Goal: Task Accomplishment & Management: Complete application form

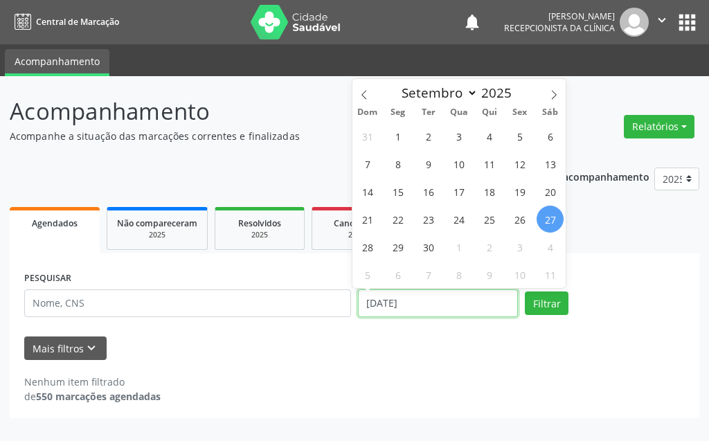
click at [435, 314] on input "[DATE]" at bounding box center [438, 303] width 160 height 28
click at [431, 253] on span "30" at bounding box center [428, 246] width 27 height 27
type input "[DATE]"
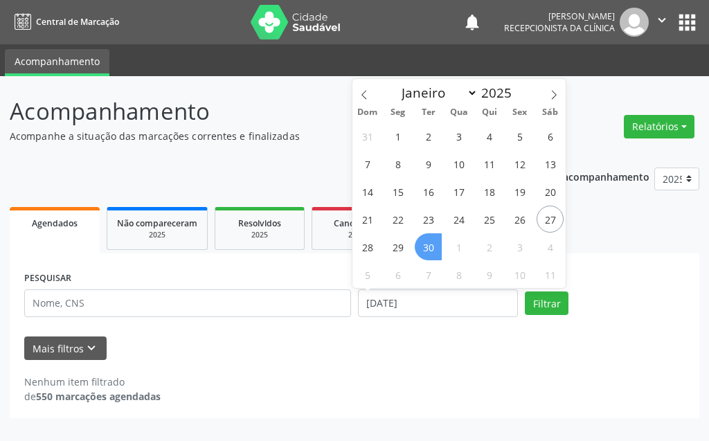
click at [431, 253] on span "30" at bounding box center [428, 246] width 27 height 27
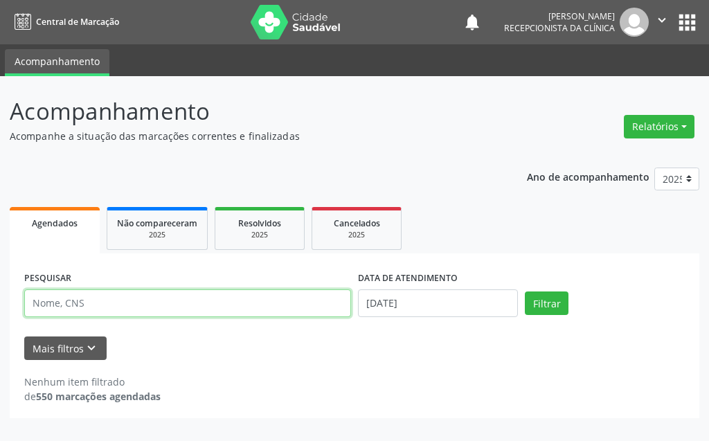
click at [262, 300] on input "text" at bounding box center [187, 303] width 327 height 28
type input "[PERSON_NAME]"
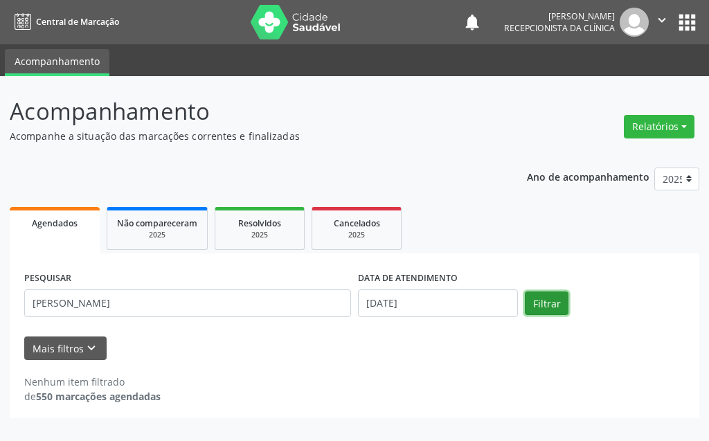
click at [538, 307] on button "Filtrar" at bounding box center [547, 303] width 44 height 24
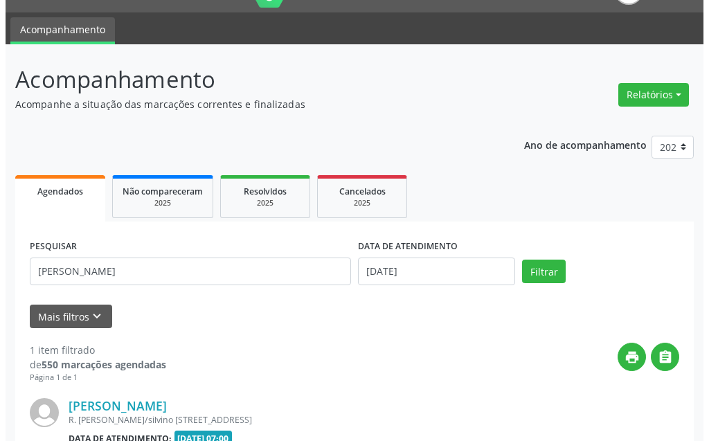
scroll to position [186, 0]
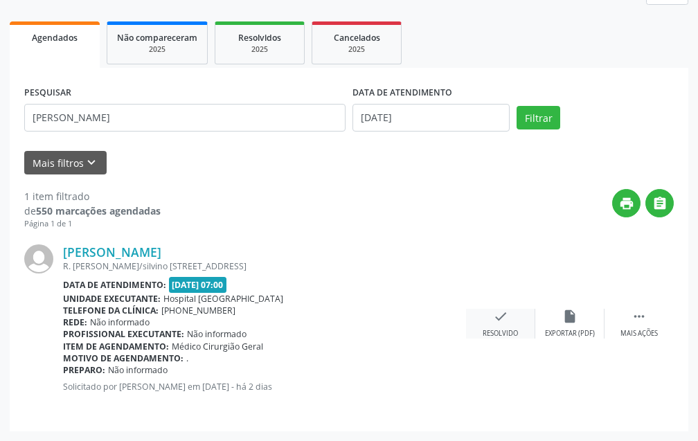
click at [499, 326] on div "check Resolvido" at bounding box center [500, 324] width 69 height 30
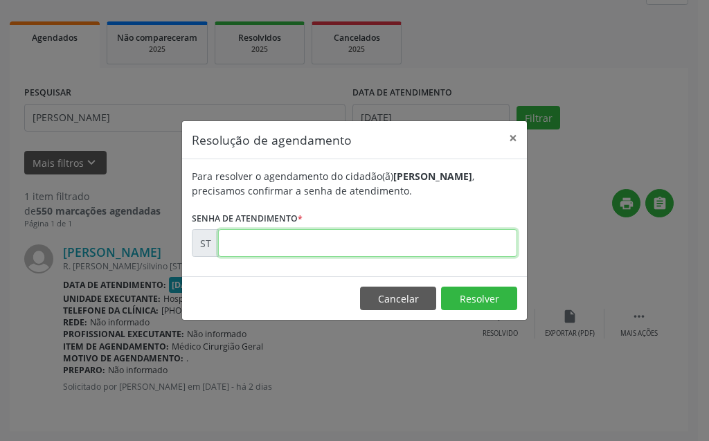
click at [467, 242] on input "text" at bounding box center [367, 243] width 299 height 28
type input "00023701"
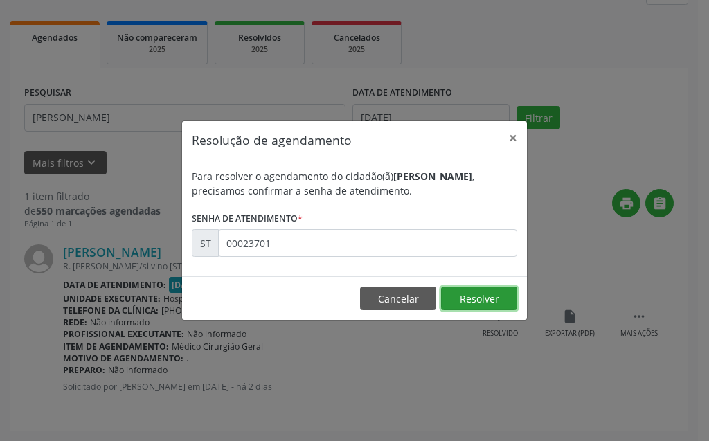
click at [466, 303] on button "Resolver" at bounding box center [479, 299] width 76 height 24
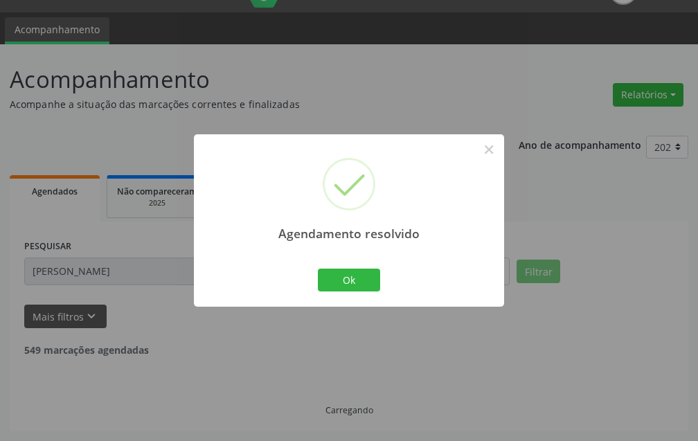
scroll to position [0, 0]
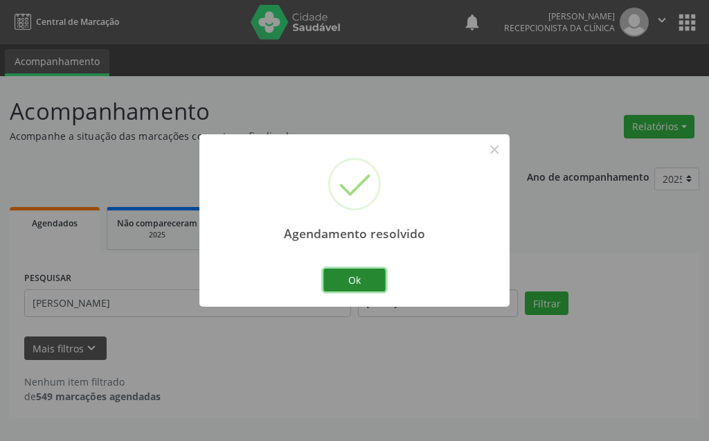
click at [377, 283] on button "Ok" at bounding box center [354, 281] width 62 height 24
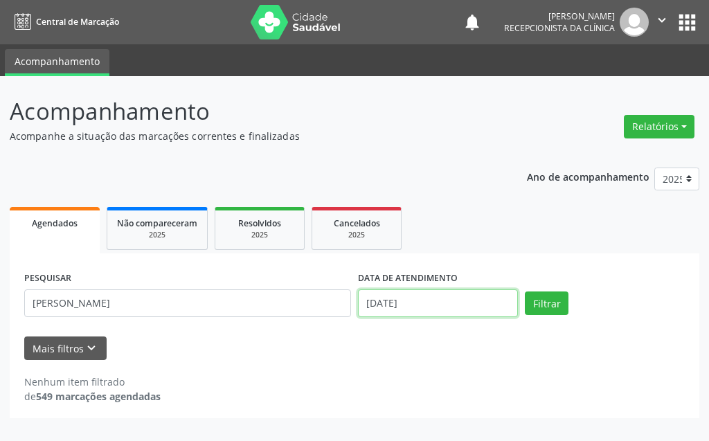
click at [435, 307] on input "[DATE]" at bounding box center [438, 303] width 160 height 28
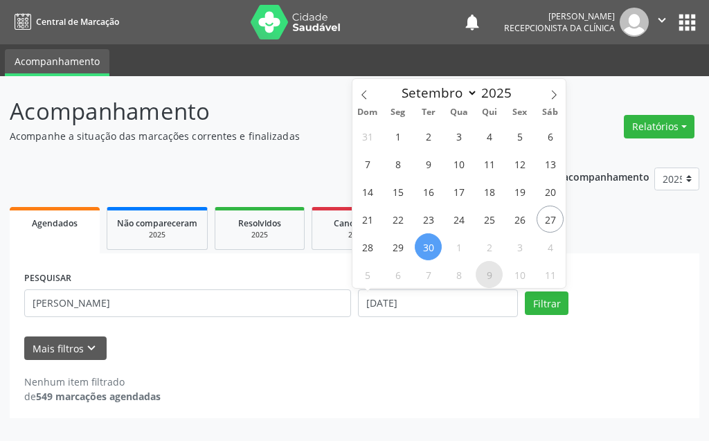
click at [499, 279] on span "9" at bounding box center [489, 274] width 27 height 27
type input "[DATE]"
click at [461, 270] on span "8" at bounding box center [458, 274] width 27 height 27
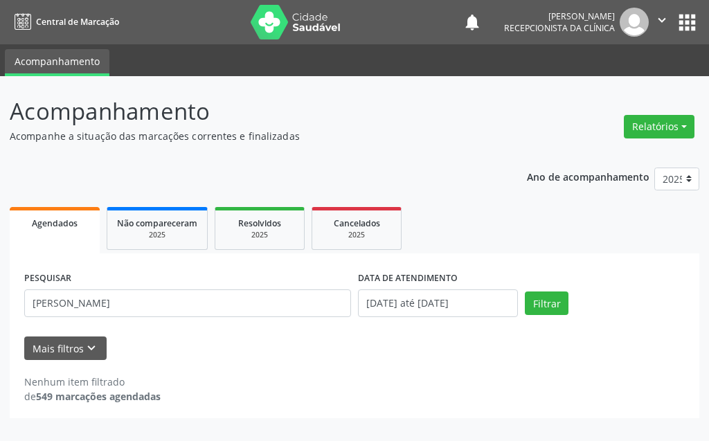
click at [461, 270] on div "DATA DE ATENDIMENTO" at bounding box center [438, 278] width 160 height 21
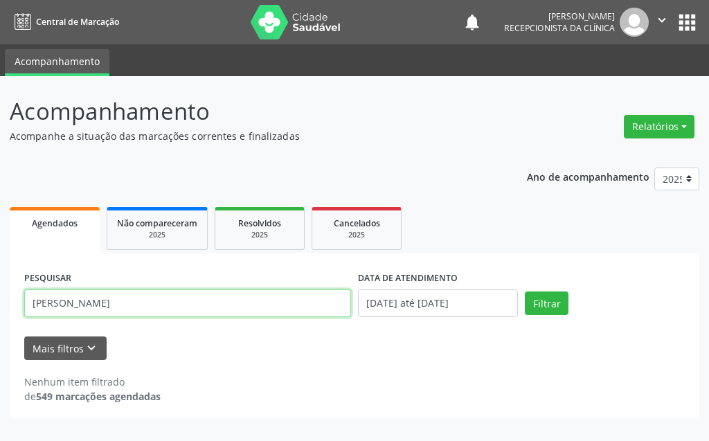
click at [235, 307] on input "[PERSON_NAME]" at bounding box center [187, 303] width 327 height 28
type input "G"
type input "ROSANU"
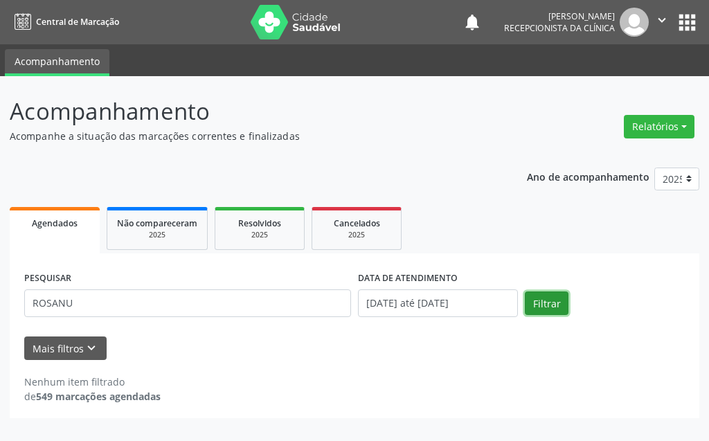
click at [541, 300] on button "Filtrar" at bounding box center [547, 303] width 44 height 24
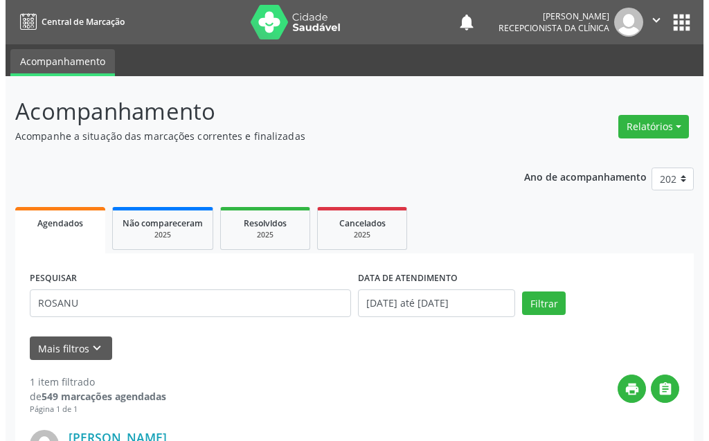
scroll to position [186, 0]
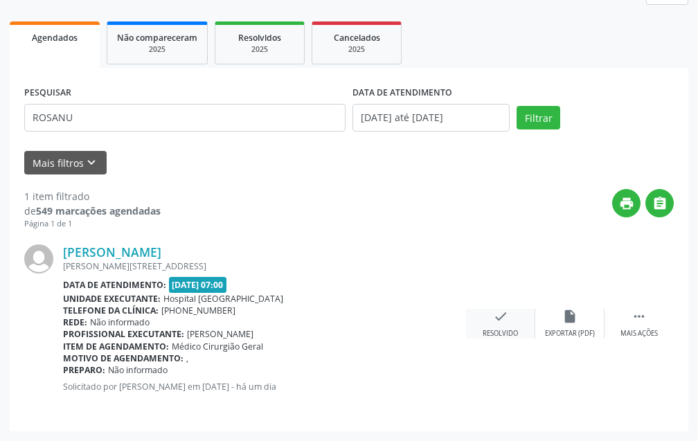
click at [495, 335] on div "Resolvido" at bounding box center [500, 334] width 35 height 10
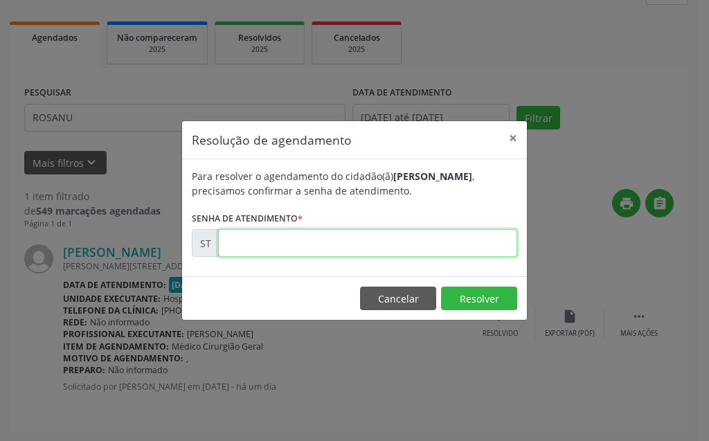
click at [410, 242] on input "text" at bounding box center [367, 243] width 299 height 28
type input "00024118"
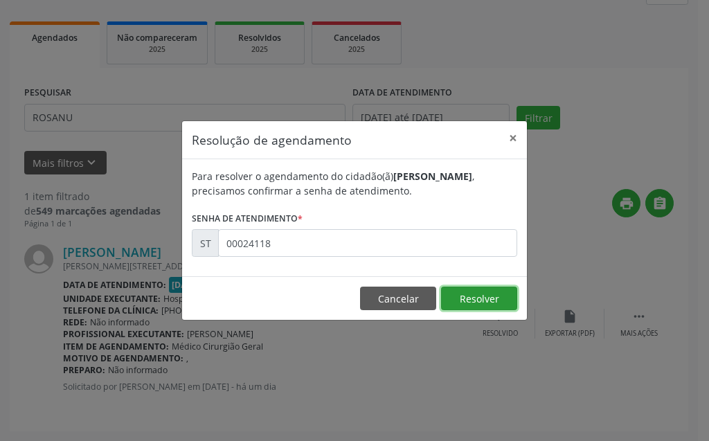
click at [473, 297] on button "Resolver" at bounding box center [479, 299] width 76 height 24
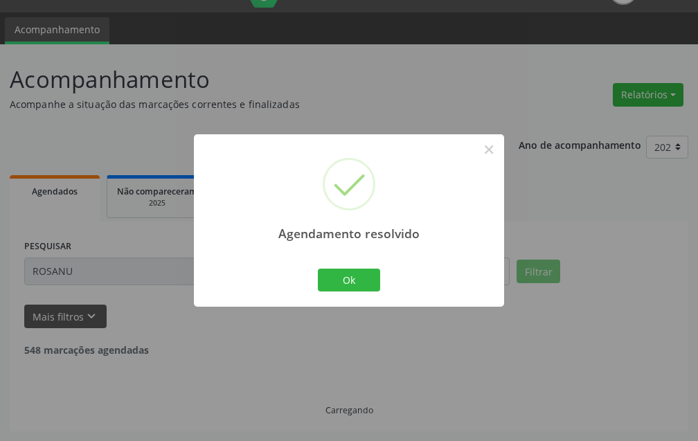
scroll to position [0, 0]
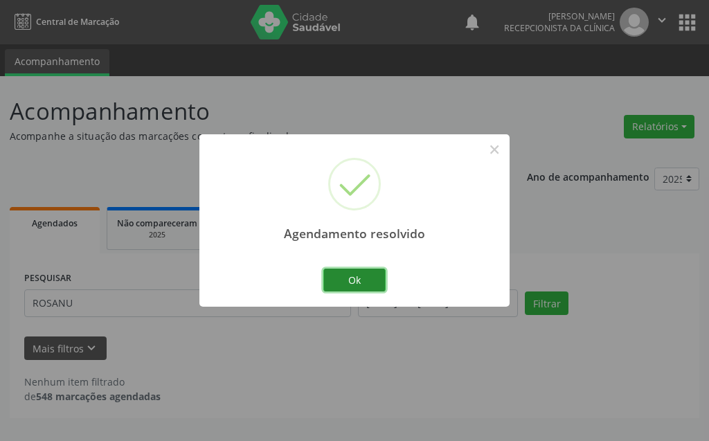
click at [374, 279] on button "Ok" at bounding box center [354, 281] width 62 height 24
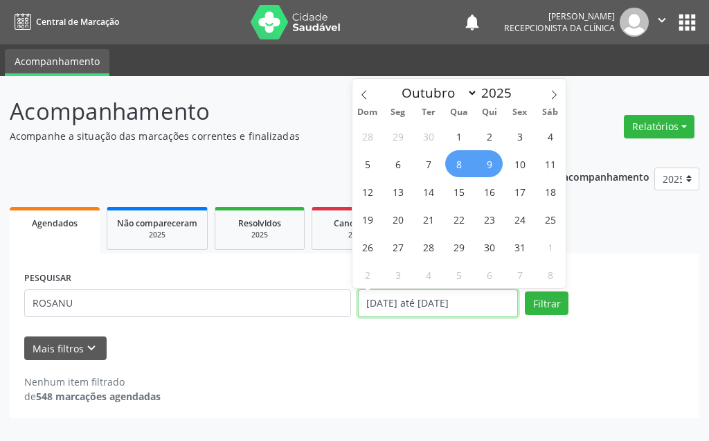
click at [428, 312] on input "[DATE] até [DATE]" at bounding box center [438, 303] width 160 height 28
click at [546, 225] on span "25" at bounding box center [550, 219] width 27 height 27
type input "[DATE]"
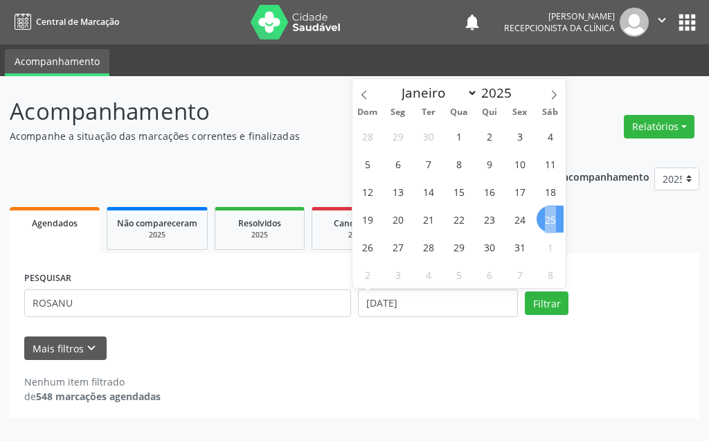
click at [546, 225] on span "25" at bounding box center [550, 219] width 27 height 27
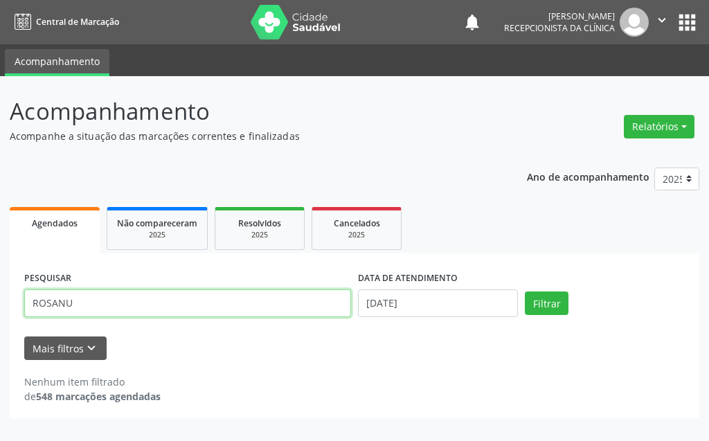
click at [123, 306] on input "ROSANU" at bounding box center [187, 303] width 327 height 28
type input "R"
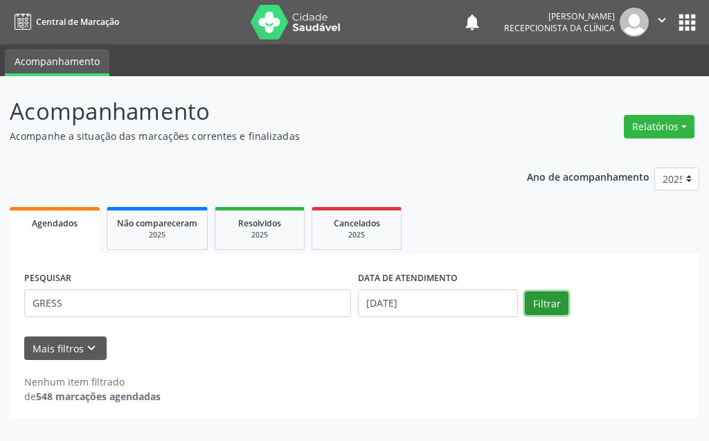
click at [529, 305] on button "Filtrar" at bounding box center [547, 303] width 44 height 24
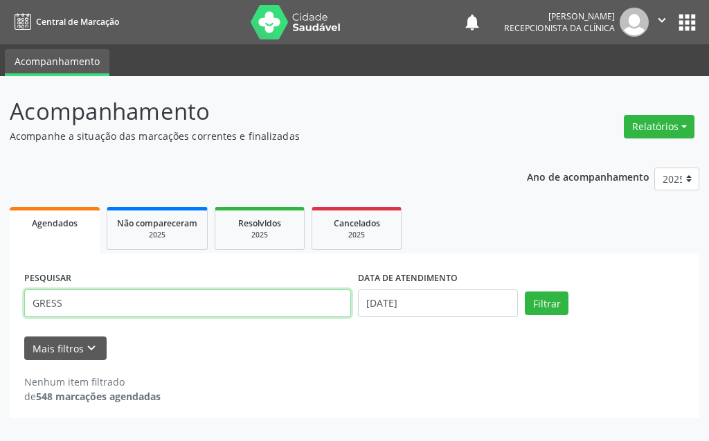
click at [87, 308] on input "GRESS" at bounding box center [187, 303] width 327 height 28
type input "GRESSE"
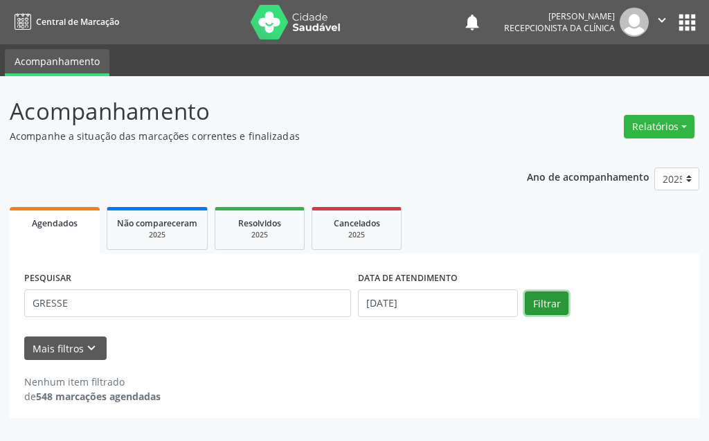
click at [547, 298] on button "Filtrar" at bounding box center [547, 303] width 44 height 24
click at [426, 310] on input "[DATE]" at bounding box center [438, 303] width 160 height 28
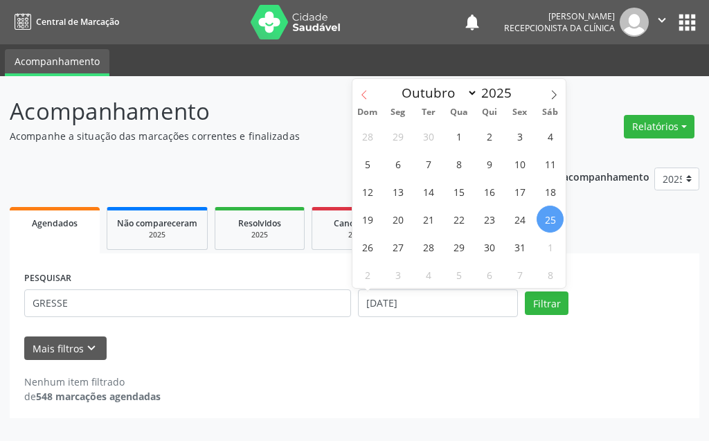
click at [361, 98] on icon at bounding box center [364, 95] width 10 height 10
select select "8"
click at [484, 223] on span "25" at bounding box center [489, 219] width 27 height 27
type input "25/09/2025"
click at [483, 223] on span "25" at bounding box center [489, 219] width 27 height 27
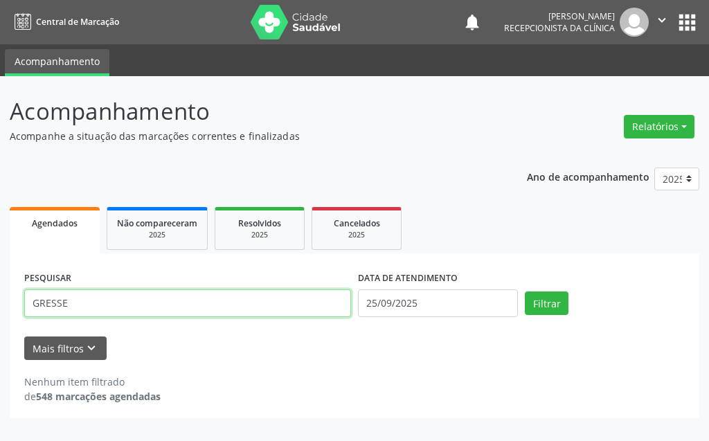
click at [150, 308] on input "GRESSE" at bounding box center [187, 303] width 327 height 28
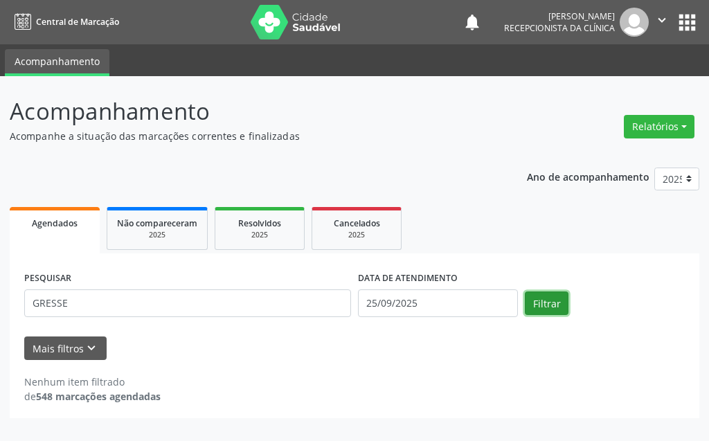
click at [548, 302] on button "Filtrar" at bounding box center [547, 303] width 44 height 24
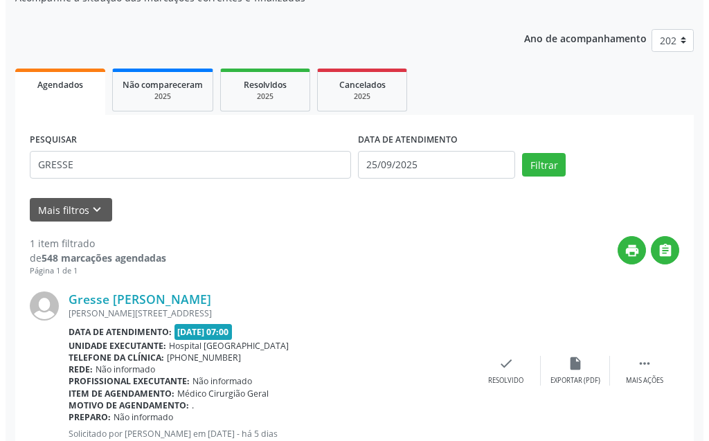
scroll to position [186, 0]
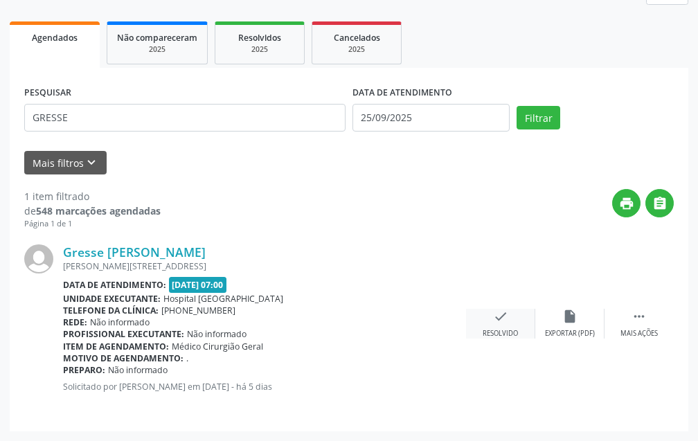
click at [494, 318] on icon "check" at bounding box center [500, 316] width 15 height 15
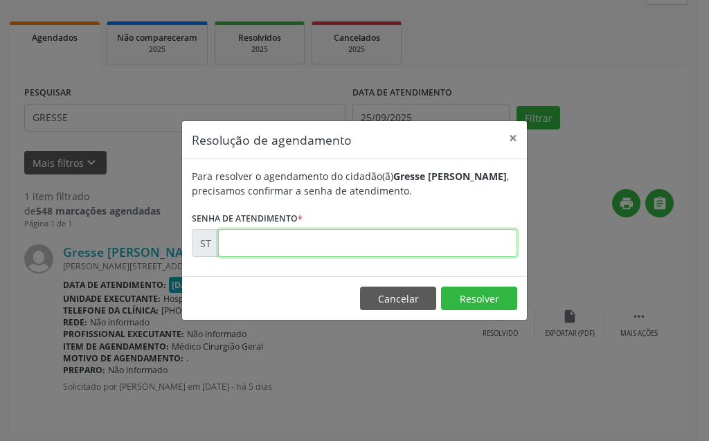
click at [326, 240] on input "text" at bounding box center [367, 243] width 299 height 28
type input "00023188"
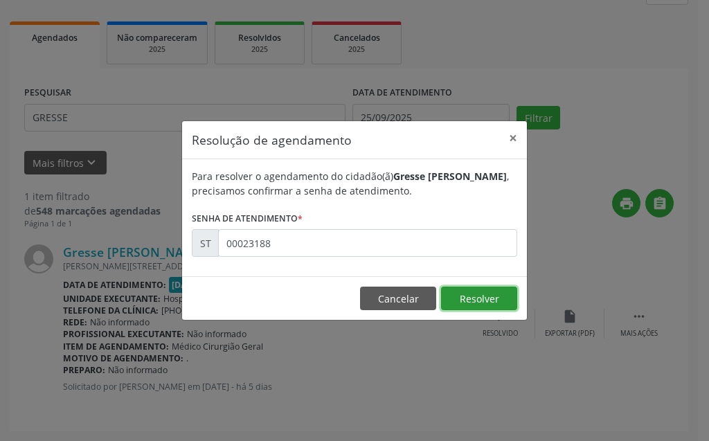
click at [477, 295] on button "Resolver" at bounding box center [479, 299] width 76 height 24
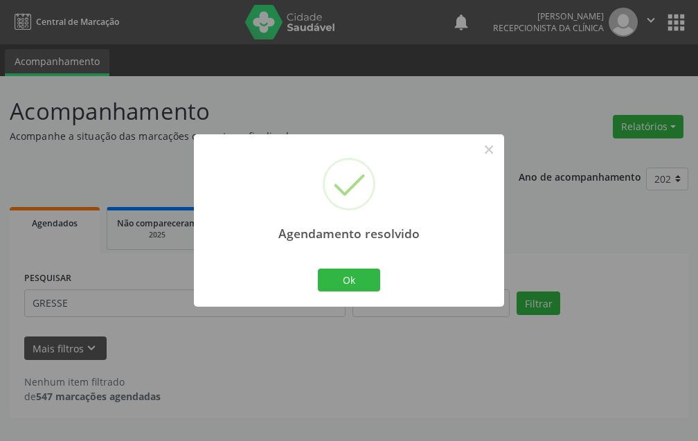
scroll to position [0, 0]
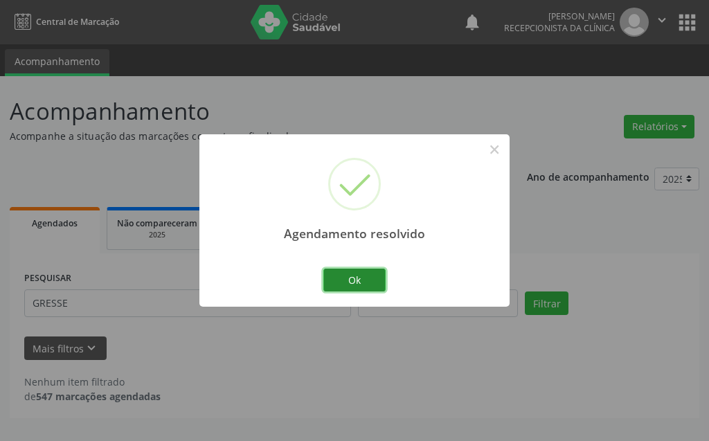
click at [365, 283] on button "Ok" at bounding box center [354, 281] width 62 height 24
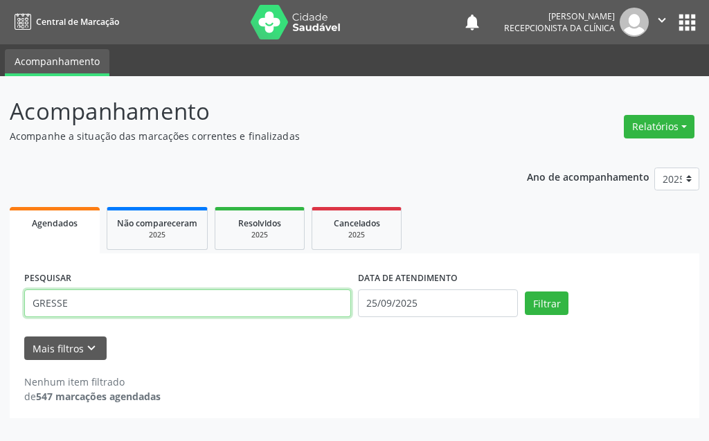
click at [206, 312] on input "GRESSE" at bounding box center [187, 303] width 327 height 28
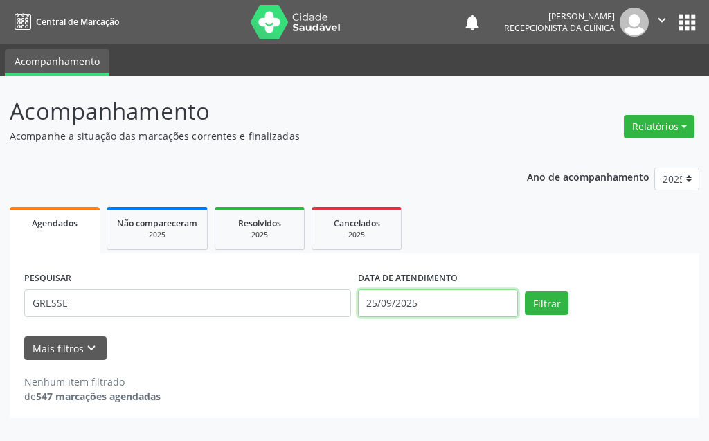
click at [407, 302] on input "25/09/2025" at bounding box center [438, 303] width 160 height 28
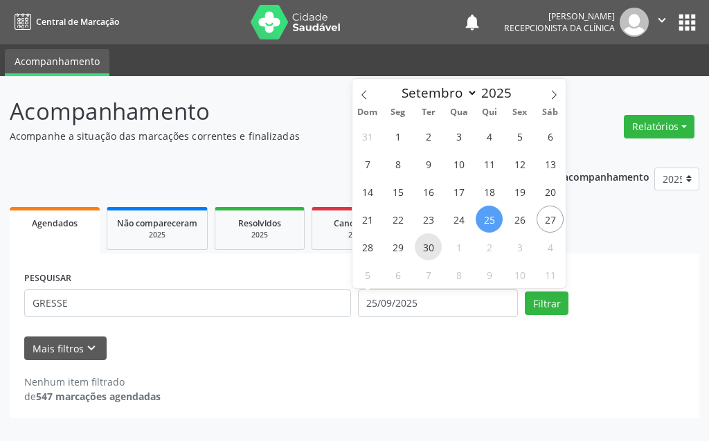
click at [430, 242] on span "30" at bounding box center [428, 246] width 27 height 27
type input "[DATE]"
click at [430, 242] on span "30" at bounding box center [428, 246] width 27 height 27
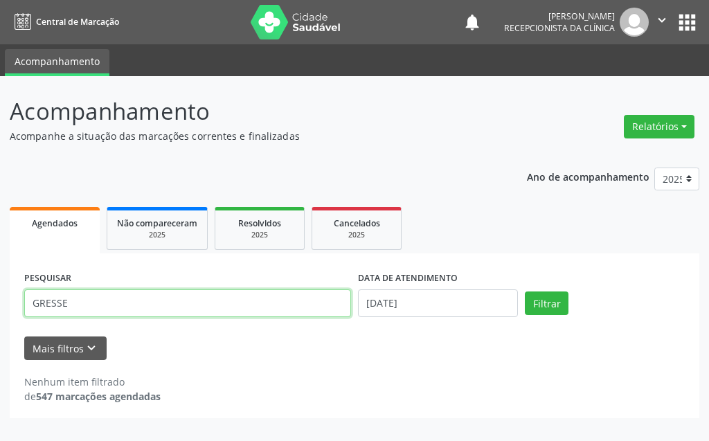
click at [190, 310] on input "GRESSE" at bounding box center [187, 303] width 327 height 28
type input "G"
type input "EDILENE"
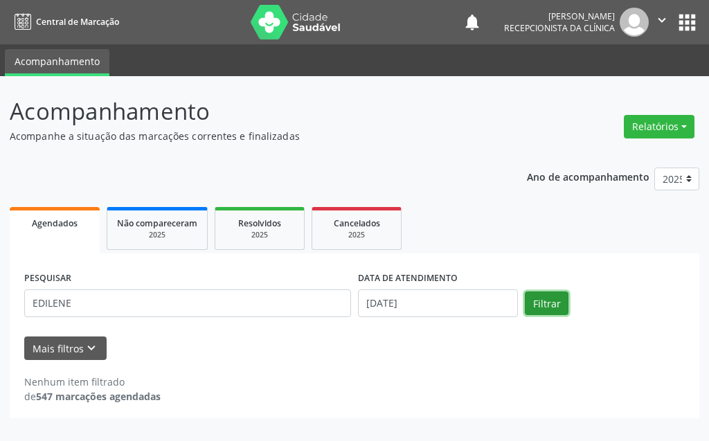
click at [546, 304] on button "Filtrar" at bounding box center [547, 303] width 44 height 24
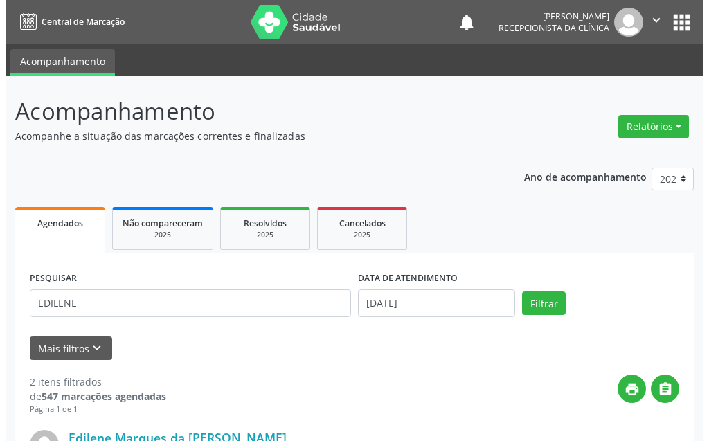
scroll to position [208, 0]
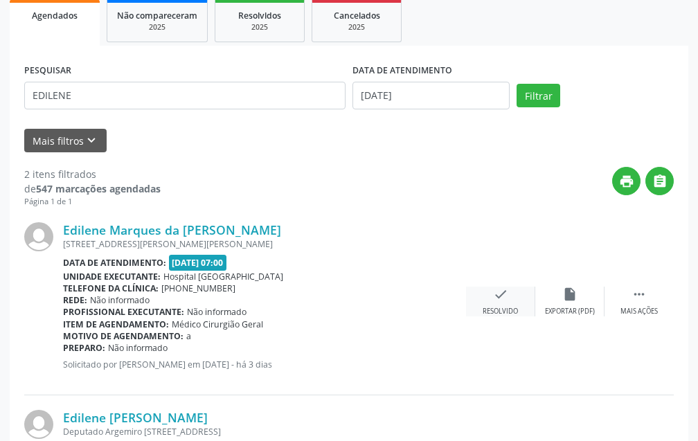
click at [497, 298] on icon "check" at bounding box center [500, 294] width 15 height 15
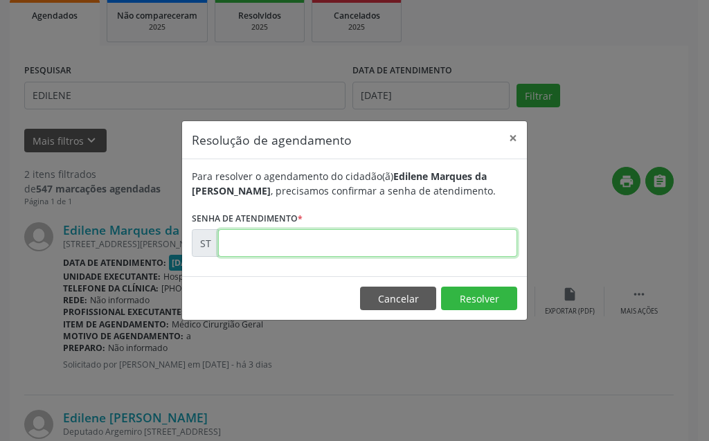
click at [429, 250] on input "text" at bounding box center [367, 243] width 299 height 28
type input "00023466"
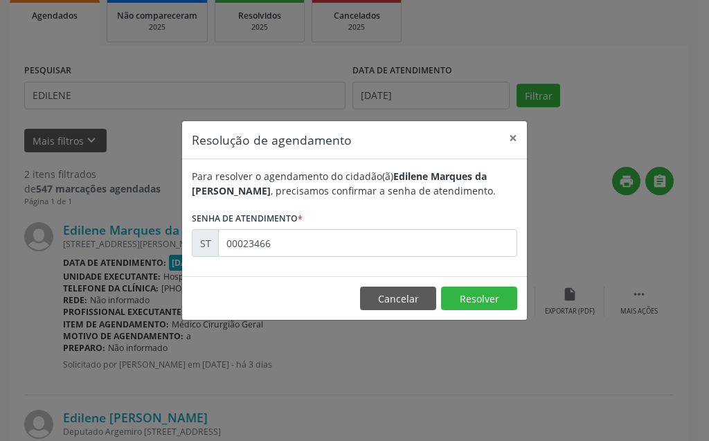
click at [470, 310] on footer "Cancelar Resolver" at bounding box center [354, 298] width 345 height 44
click at [471, 301] on button "Resolver" at bounding box center [479, 299] width 76 height 24
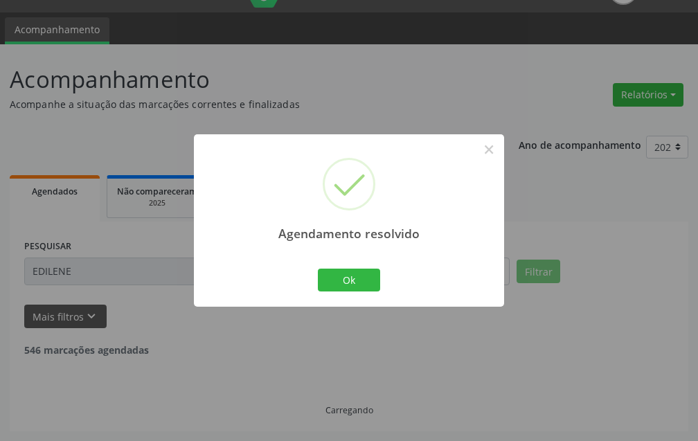
scroll to position [186, 0]
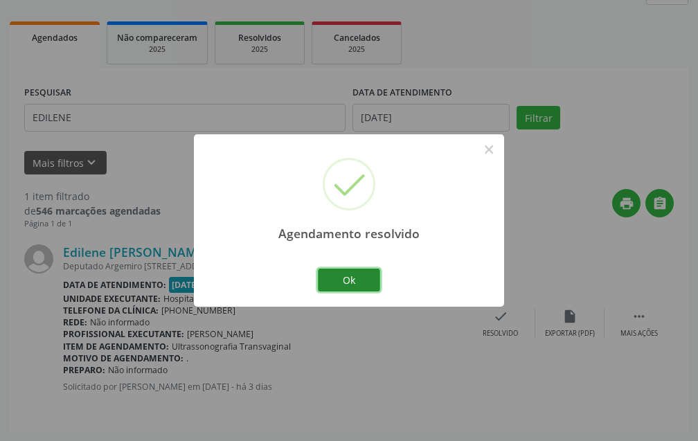
click at [363, 287] on button "Ok" at bounding box center [349, 281] width 62 height 24
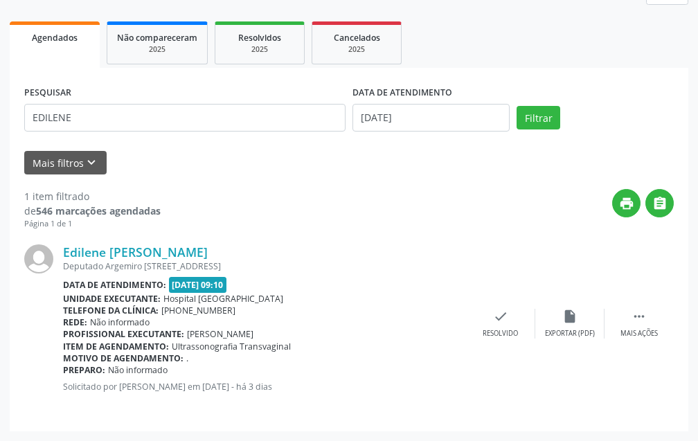
scroll to position [116, 0]
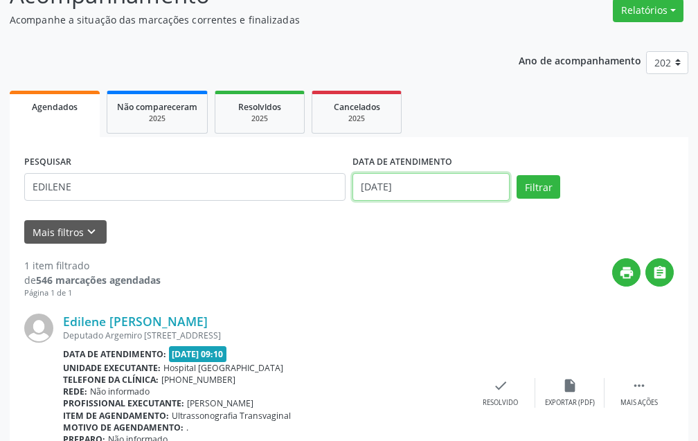
click at [465, 194] on input "[DATE]" at bounding box center [430, 187] width 157 height 28
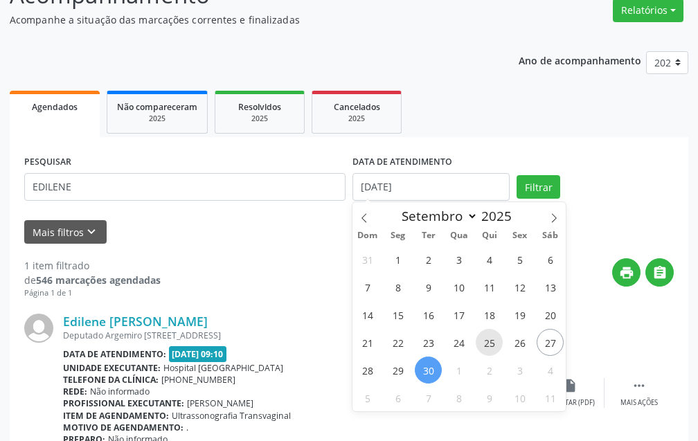
click at [490, 339] on span "25" at bounding box center [489, 342] width 27 height 27
type input "25/09/2025"
click at [490, 339] on span "25" at bounding box center [489, 342] width 27 height 27
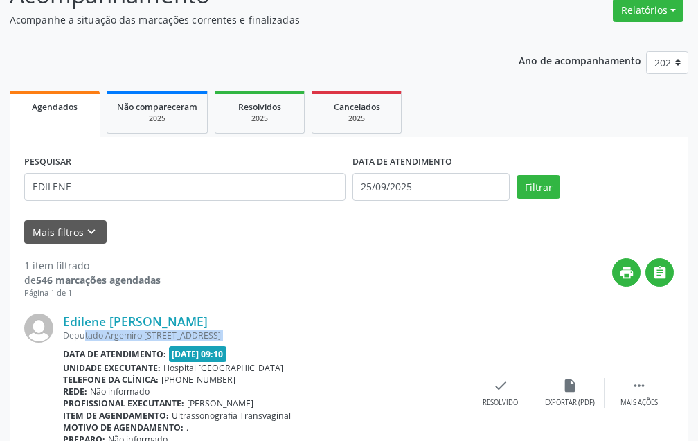
click at [490, 339] on div "Edilene [PERSON_NAME] Deputado Argemiro [STREET_ADDRESS] Data de atendimento: […" at bounding box center [348, 392] width 649 height 187
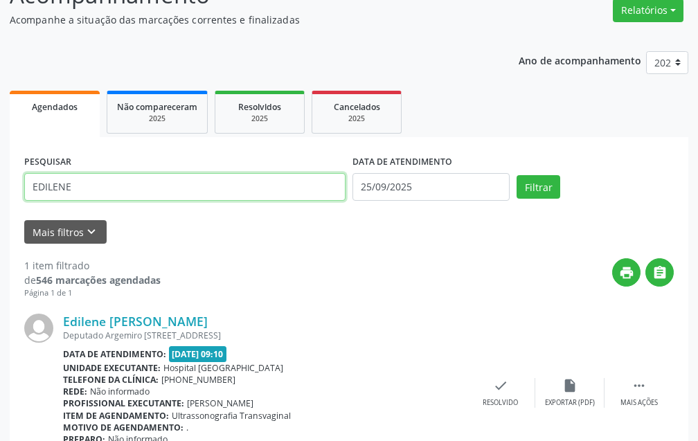
click at [188, 179] on input "EDILENE" at bounding box center [184, 187] width 321 height 28
type input "E"
type input "[PERSON_NAME]"
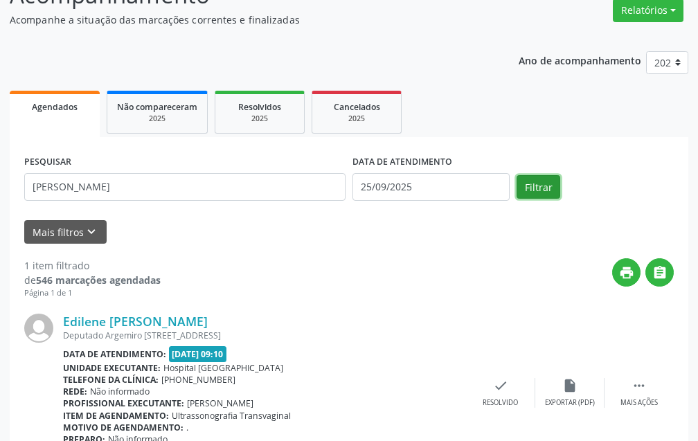
click at [537, 194] on button "Filtrar" at bounding box center [538, 187] width 44 height 24
click at [109, 268] on div "1 item filtrado" at bounding box center [92, 265] width 136 height 15
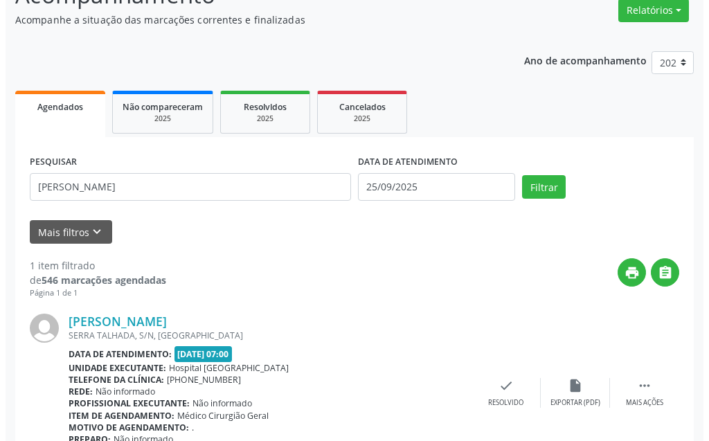
scroll to position [186, 0]
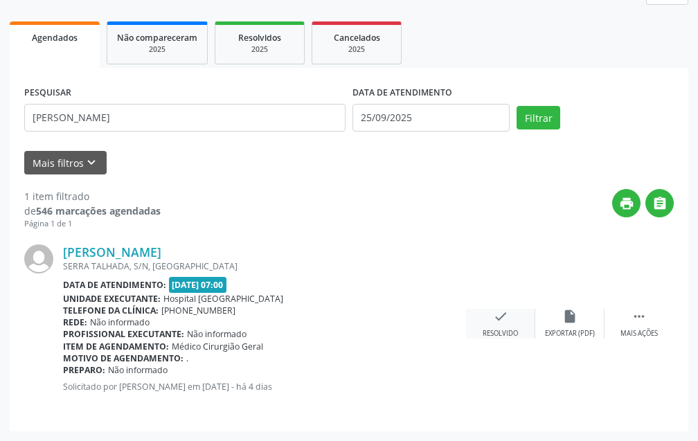
click at [504, 317] on icon "check" at bounding box center [500, 316] width 15 height 15
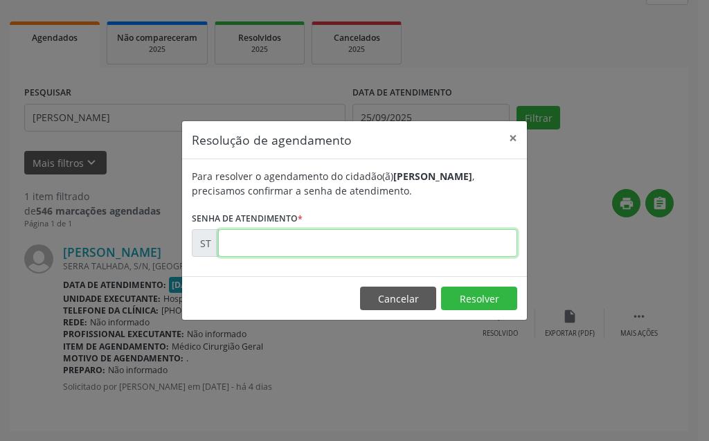
click at [439, 243] on input "text" at bounding box center [367, 243] width 299 height 28
type input "00023306"
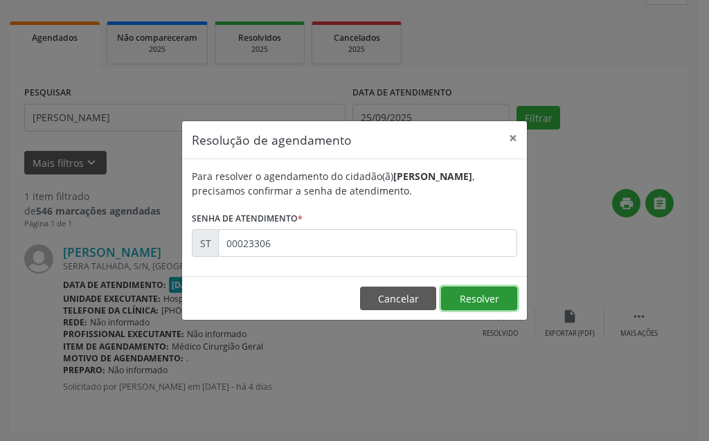
click at [497, 294] on button "Resolver" at bounding box center [479, 299] width 76 height 24
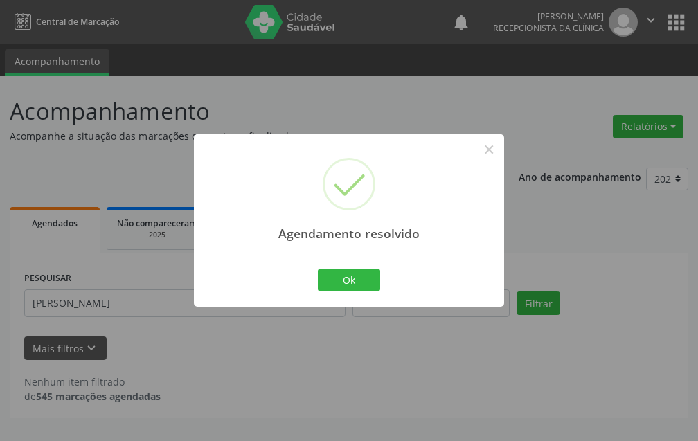
scroll to position [0, 0]
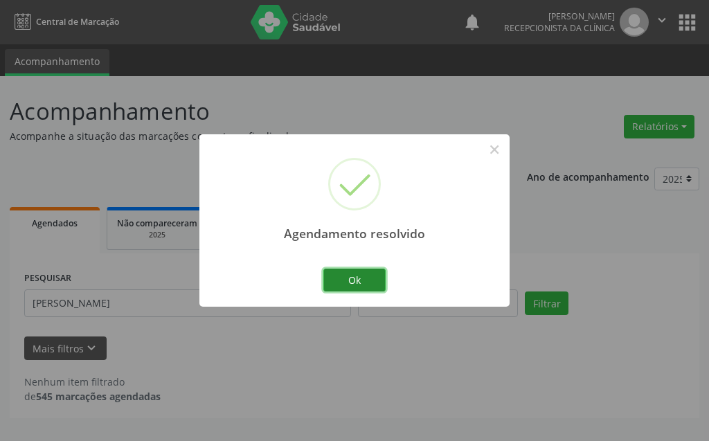
click at [348, 273] on button "Ok" at bounding box center [354, 281] width 62 height 24
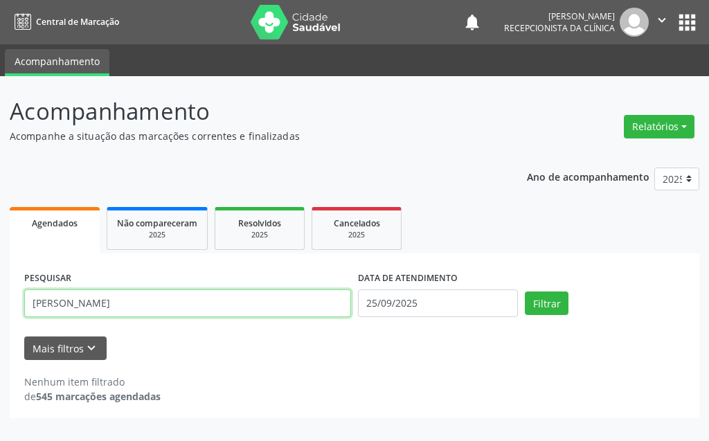
click at [224, 310] on input "[PERSON_NAME]" at bounding box center [187, 303] width 327 height 28
type input "J"
type input "ELIETE FUR"
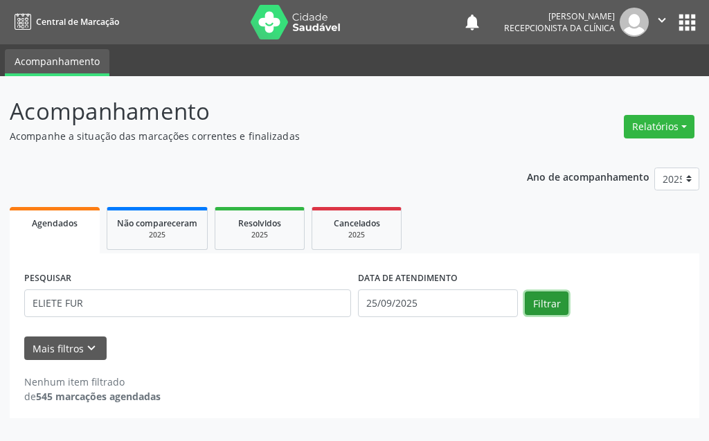
click at [546, 309] on button "Filtrar" at bounding box center [547, 303] width 44 height 24
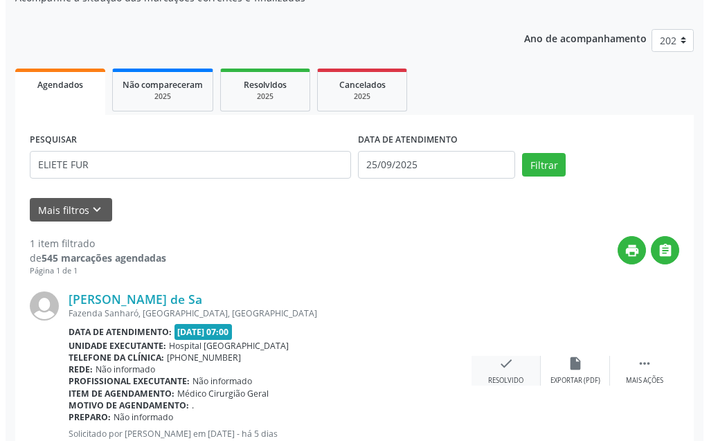
scroll to position [186, 0]
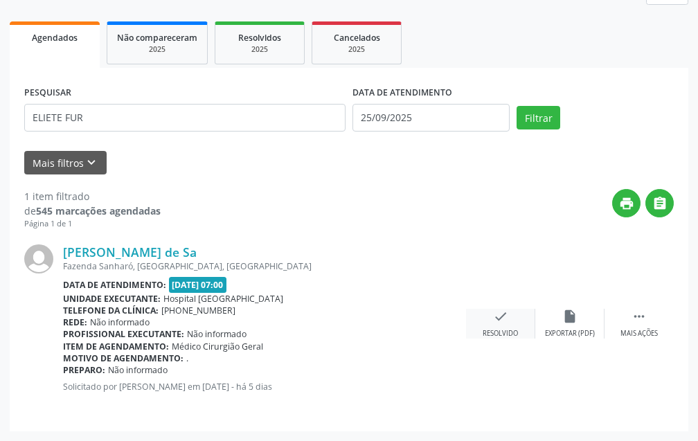
click at [495, 322] on icon "check" at bounding box center [500, 316] width 15 height 15
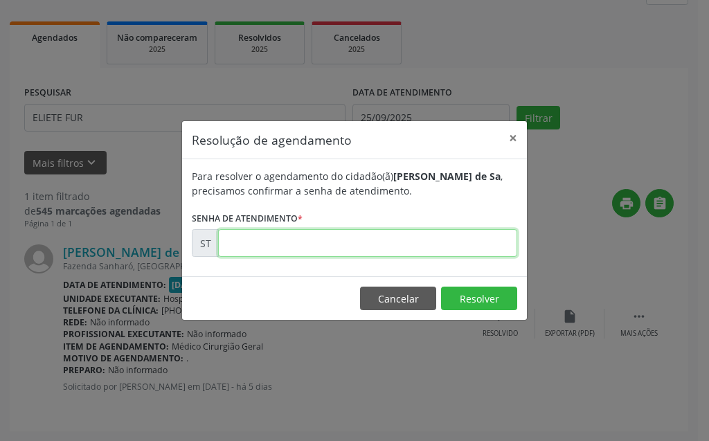
click at [397, 244] on input "text" at bounding box center [367, 243] width 299 height 28
type input "00023193"
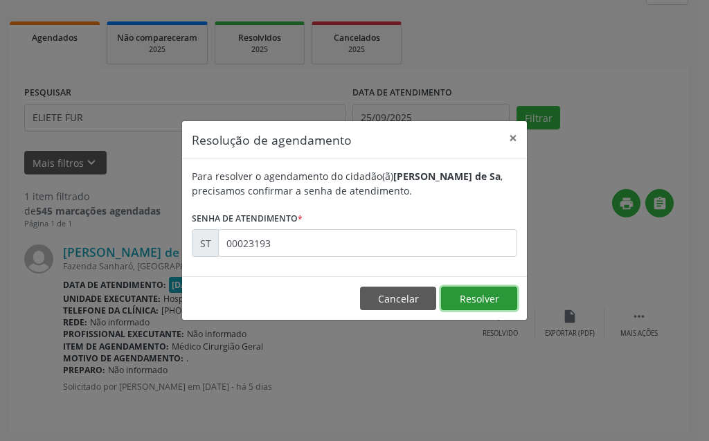
click at [458, 294] on button "Resolver" at bounding box center [479, 299] width 76 height 24
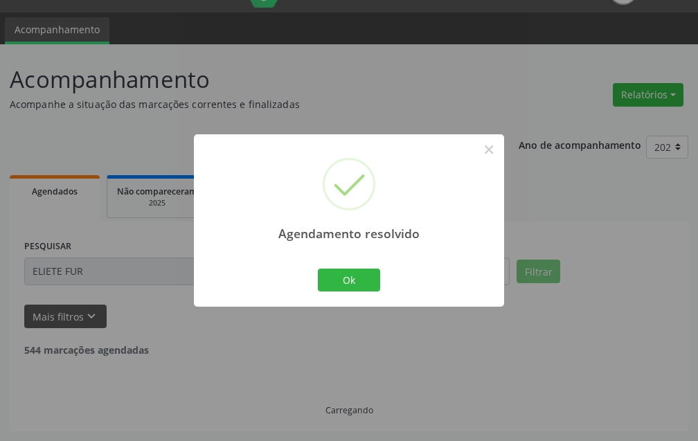
scroll to position [0, 0]
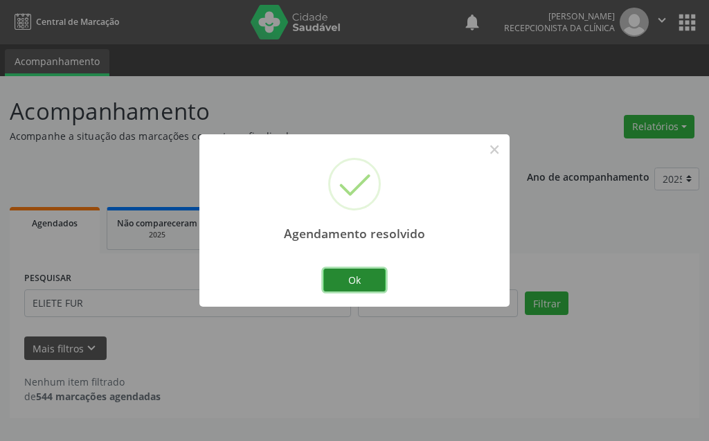
click at [372, 278] on button "Ok" at bounding box center [354, 281] width 62 height 24
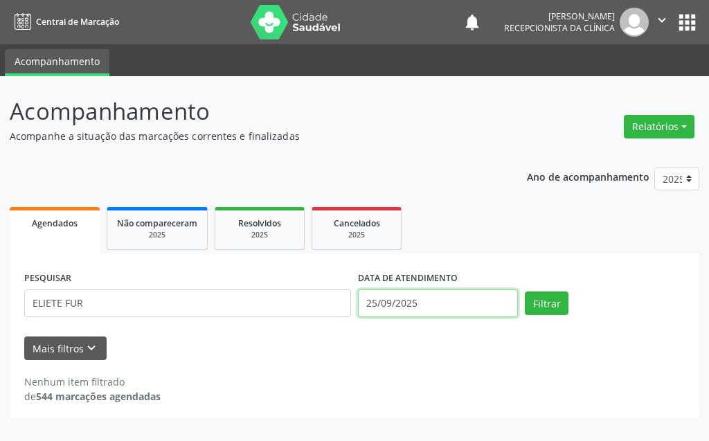
click at [459, 310] on input "25/09/2025" at bounding box center [438, 303] width 160 height 28
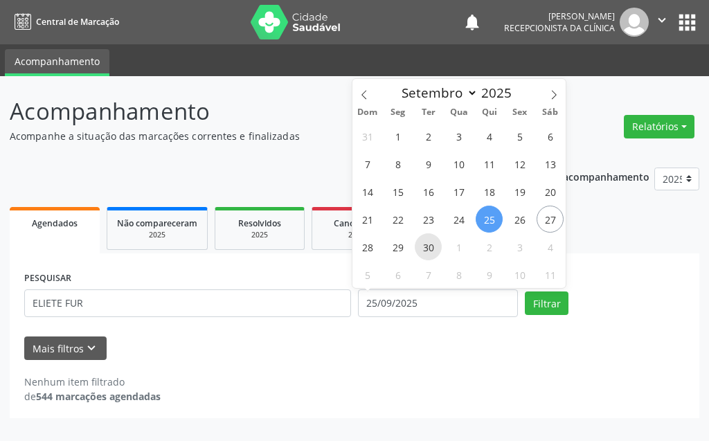
click at [432, 246] on span "30" at bounding box center [428, 246] width 27 height 27
type input "[DATE]"
click at [432, 246] on span "30" at bounding box center [428, 246] width 27 height 27
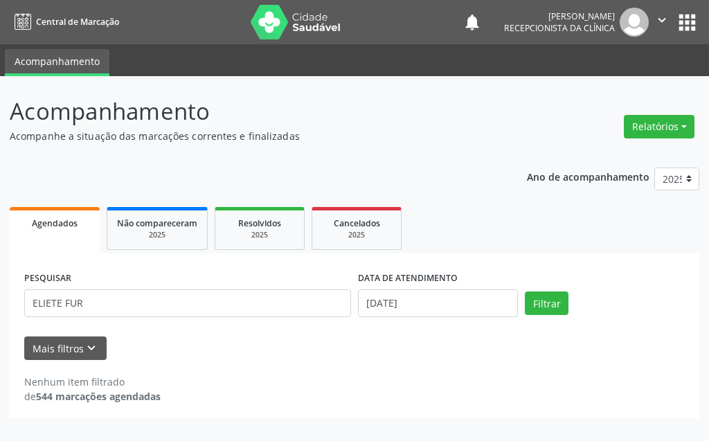
click at [243, 318] on div "PESQUISAR [PERSON_NAME]" at bounding box center [188, 297] width 334 height 59
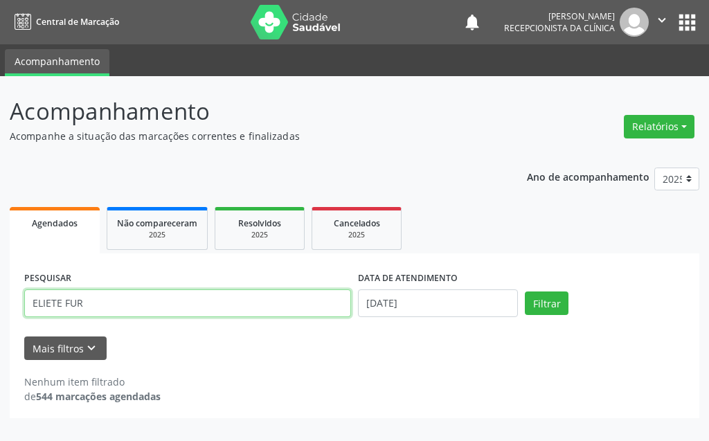
click at [240, 309] on input "ELIETE FUR" at bounding box center [187, 303] width 327 height 28
type input "E"
type input "[PERSON_NAME]"
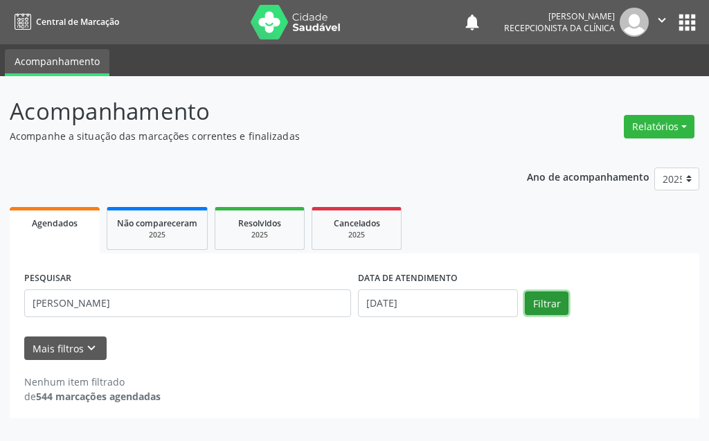
click at [561, 303] on button "Filtrar" at bounding box center [547, 303] width 44 height 24
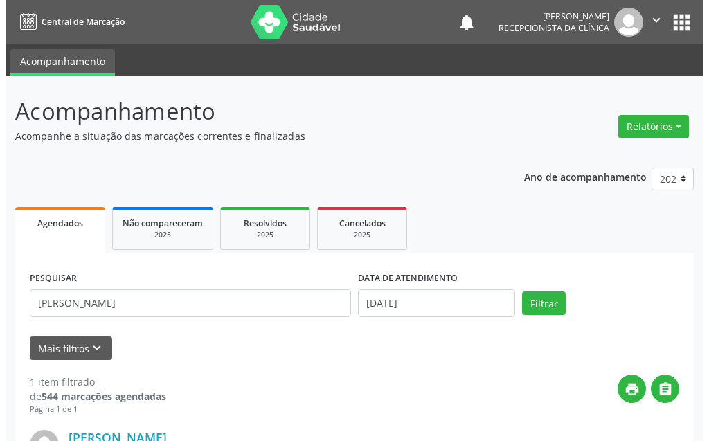
scroll to position [186, 0]
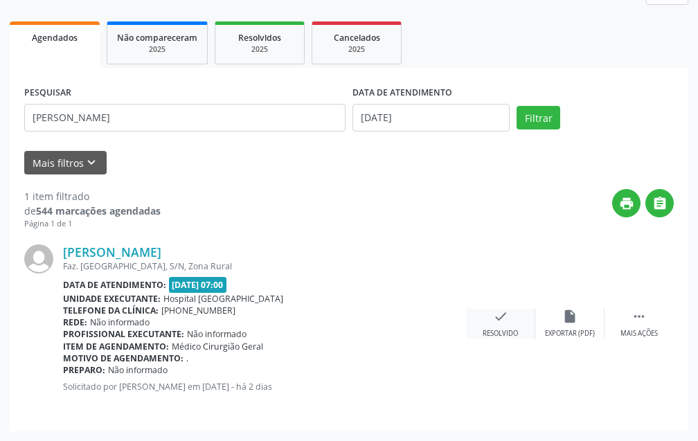
click at [506, 309] on icon "check" at bounding box center [500, 316] width 15 height 15
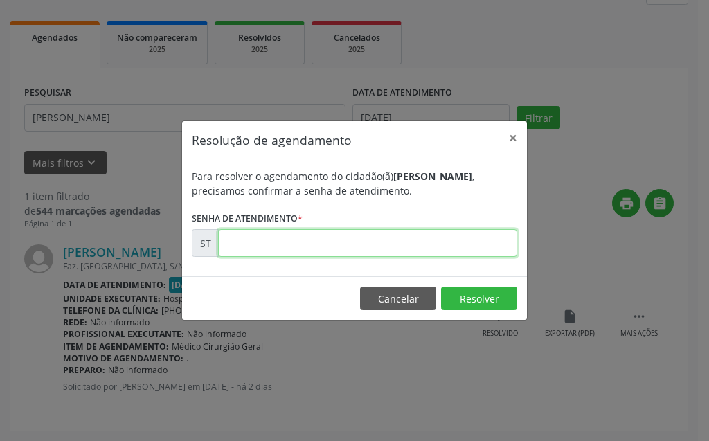
click at [447, 240] on input "text" at bounding box center [367, 243] width 299 height 28
type input "00023727"
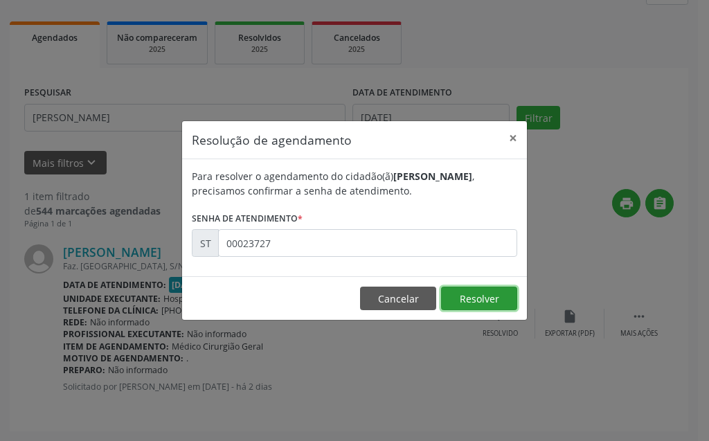
click at [509, 295] on button "Resolver" at bounding box center [479, 299] width 76 height 24
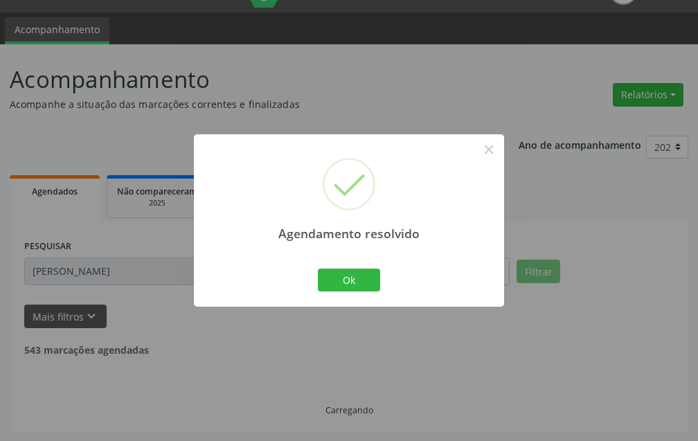
scroll to position [0, 0]
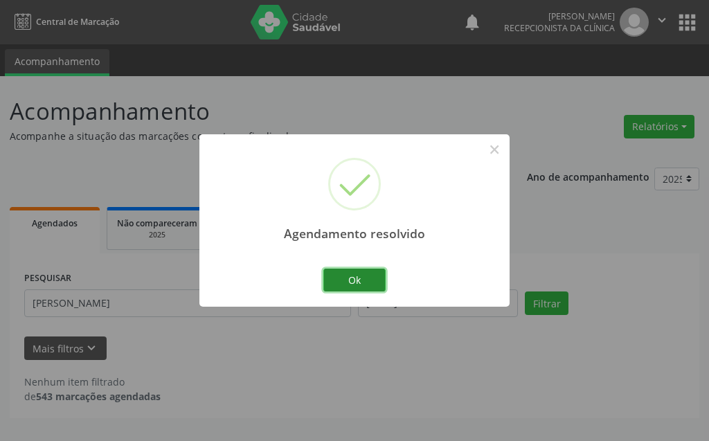
click at [338, 288] on button "Ok" at bounding box center [354, 281] width 62 height 24
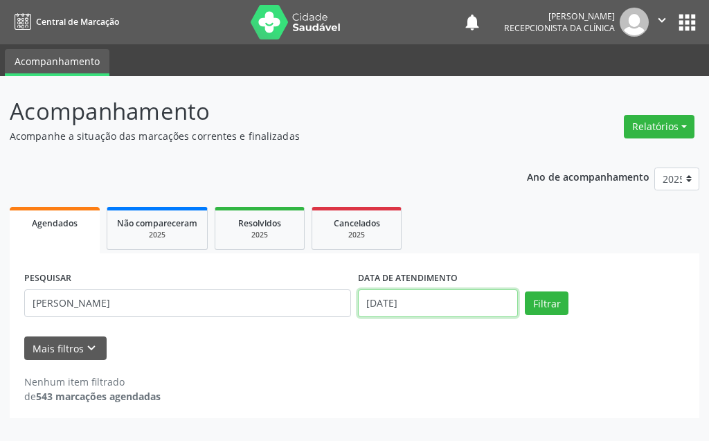
click at [435, 302] on input "[DATE]" at bounding box center [438, 303] width 160 height 28
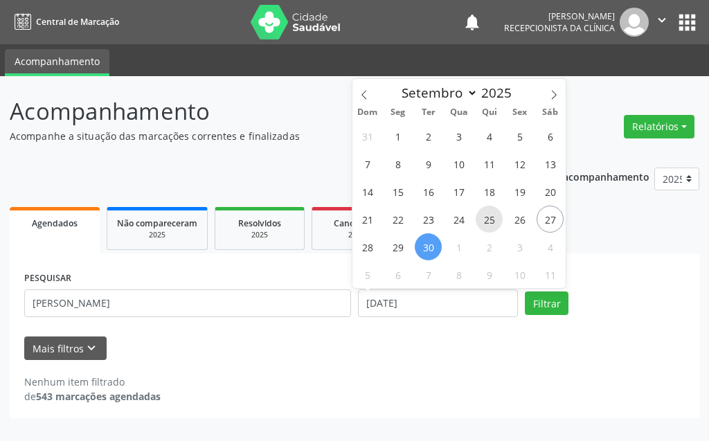
click at [485, 221] on span "25" at bounding box center [489, 219] width 27 height 27
type input "25/09/2025"
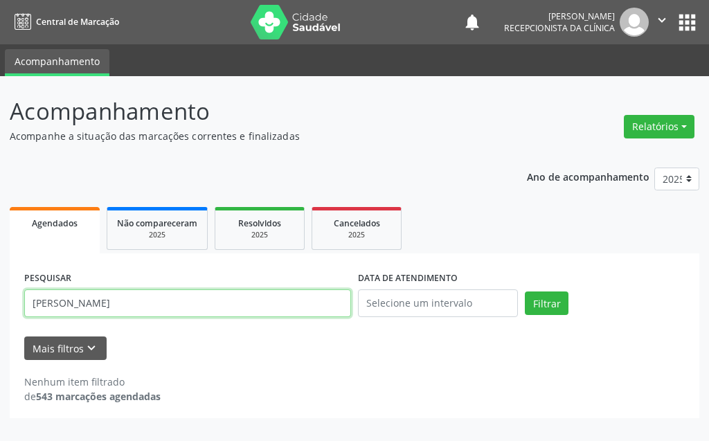
click at [184, 305] on input "[PERSON_NAME]" at bounding box center [187, 303] width 327 height 28
click at [233, 300] on input "[PERSON_NAME]" at bounding box center [187, 303] width 327 height 28
type input "J"
type input "[PERSON_NAME]"
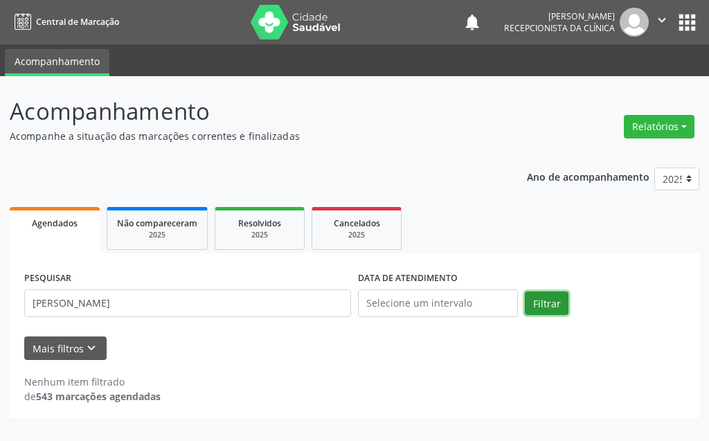
click at [548, 307] on button "Filtrar" at bounding box center [547, 303] width 44 height 24
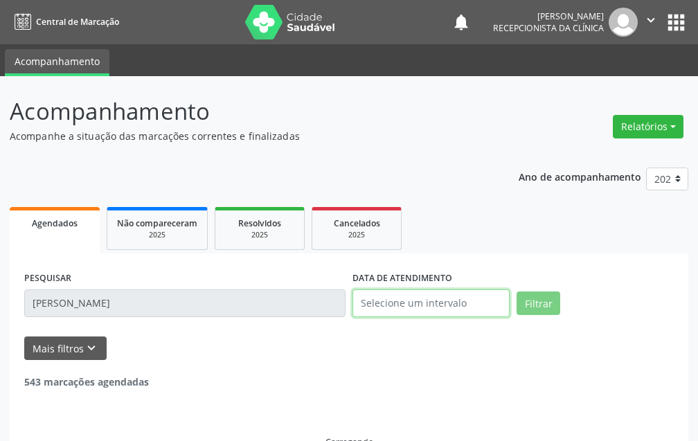
click at [482, 301] on input "text" at bounding box center [430, 303] width 157 height 28
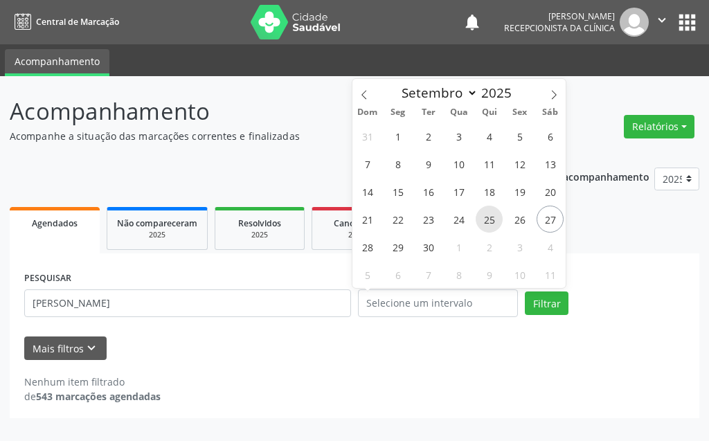
click at [487, 222] on span "25" at bounding box center [489, 219] width 27 height 27
type input "25/09/2025"
click at [487, 222] on span "25" at bounding box center [489, 219] width 27 height 27
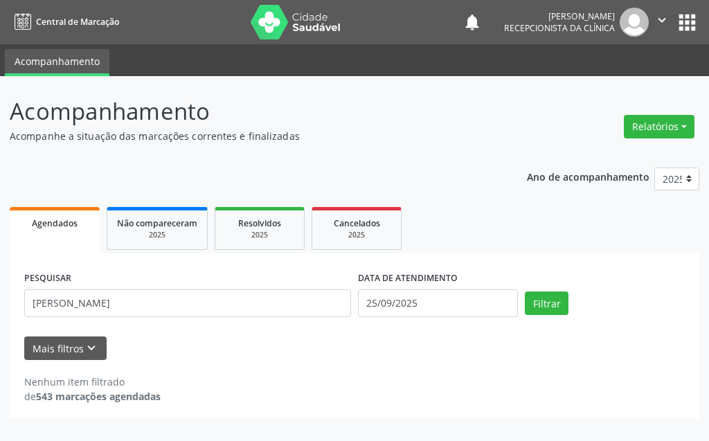
click at [487, 222] on ul "Agendados Não compareceram 2025 Resolvidos 2025 Cancelados 2025" at bounding box center [354, 229] width 689 height 50
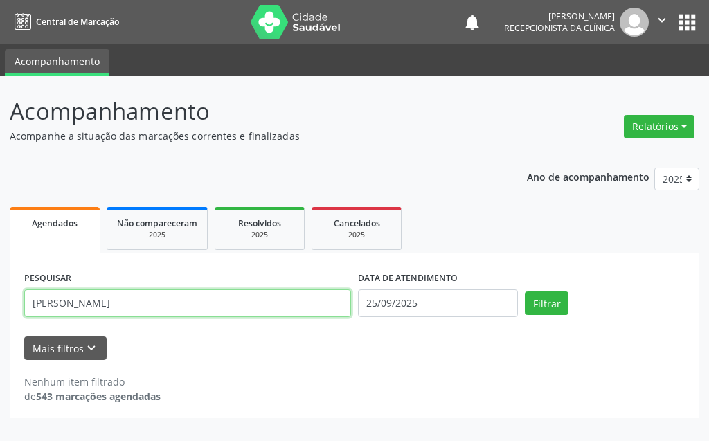
click at [142, 312] on input "[PERSON_NAME]" at bounding box center [187, 303] width 327 height 28
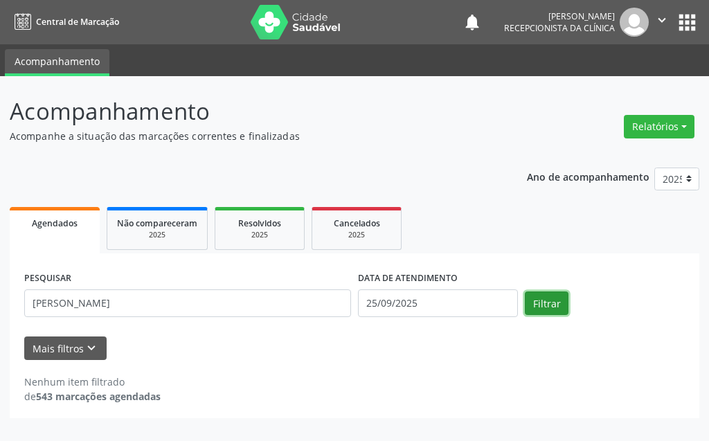
click at [557, 305] on button "Filtrar" at bounding box center [547, 303] width 44 height 24
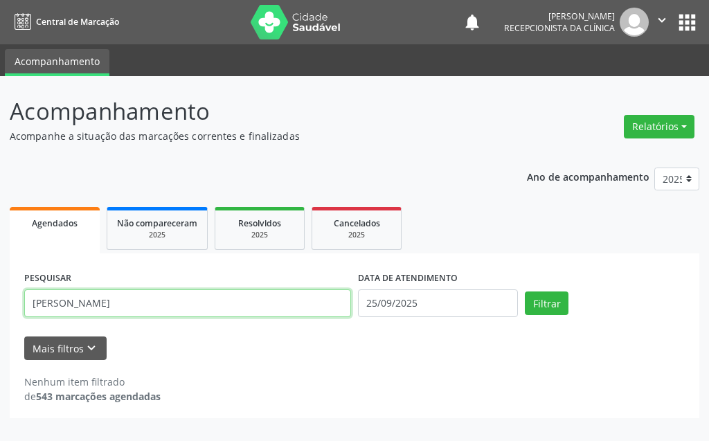
click at [193, 309] on input "[PERSON_NAME]" at bounding box center [187, 303] width 327 height 28
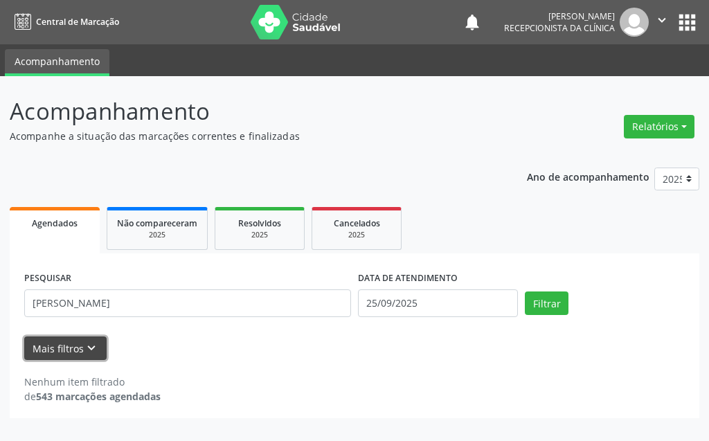
click at [57, 354] on button "Mais filtros keyboard_arrow_down" at bounding box center [65, 348] width 82 height 24
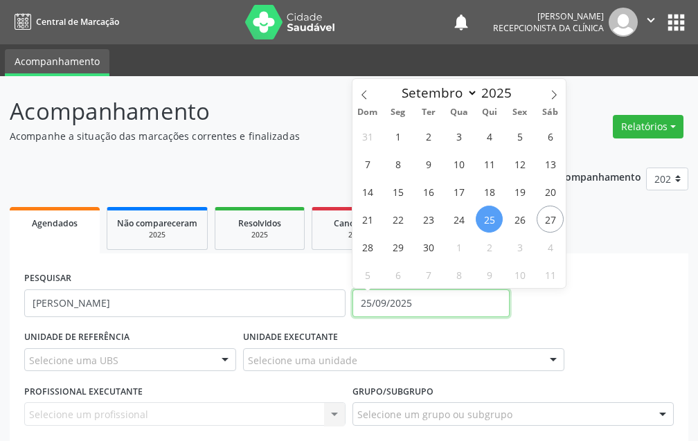
click at [424, 298] on input "25/09/2025" at bounding box center [430, 303] width 157 height 28
click at [474, 222] on div "31 1 2 3 4 5 6 7 8 9 10 11 12 13 14 15 16 17 18 19 20 21 22 23 24 25 26 27 28 2…" at bounding box center [458, 205] width 213 height 166
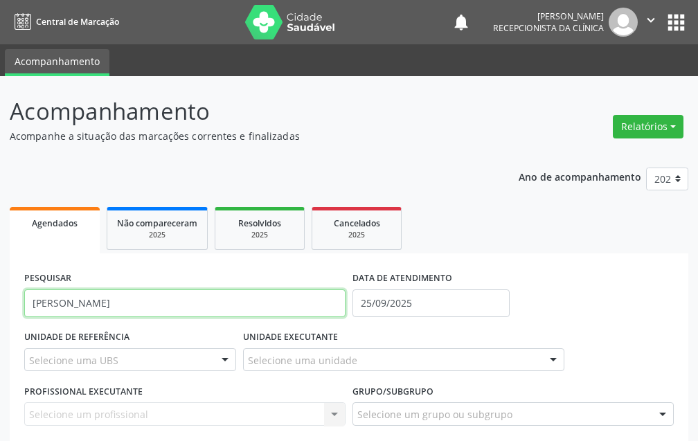
drag, startPoint x: 207, startPoint y: 303, endPoint x: 0, endPoint y: 300, distance: 207.0
click at [0, 300] on div "Acompanhamento Acompanhe a situação das marcações correntes e finalizadas Relat…" at bounding box center [349, 333] width 698 height 515
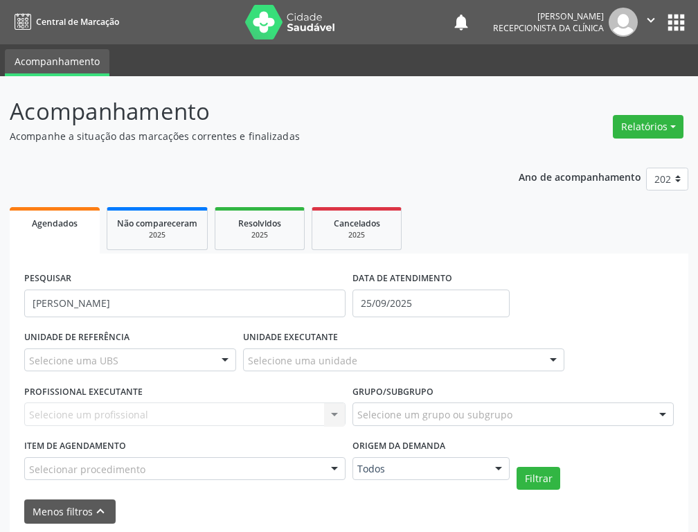
click at [75, 226] on span "Agendados" at bounding box center [55, 223] width 46 height 12
drag, startPoint x: 42, startPoint y: 231, endPoint x: 87, endPoint y: 221, distance: 46.0
click at [43, 230] on link "Agendados" at bounding box center [55, 230] width 90 height 46
click at [175, 304] on input "[PERSON_NAME]" at bounding box center [184, 303] width 321 height 28
click at [539, 440] on button "Filtrar" at bounding box center [538, 479] width 44 height 24
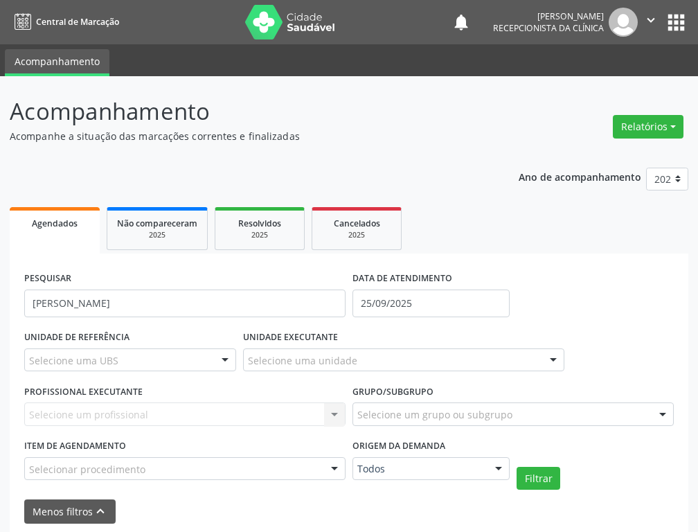
click at [50, 221] on span "Agendados" at bounding box center [55, 223] width 46 height 12
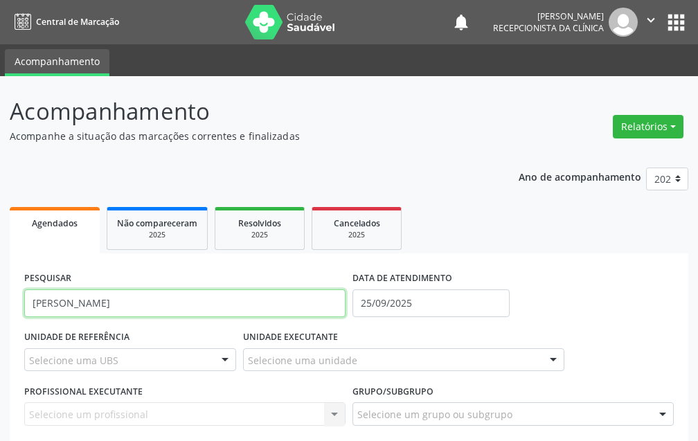
click at [273, 305] on input "[PERSON_NAME]" at bounding box center [184, 303] width 321 height 28
type input "[PERSON_NAME]"
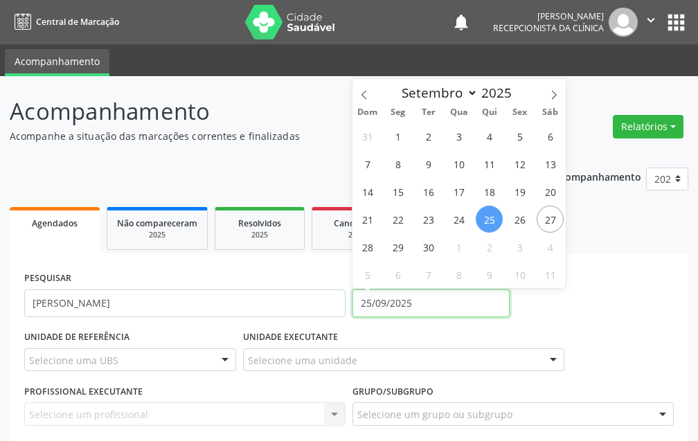
click at [431, 300] on input "25/09/2025" at bounding box center [430, 303] width 157 height 28
click at [489, 223] on span "25" at bounding box center [489, 219] width 27 height 27
type input "25/09/2025"
click at [489, 223] on span "25" at bounding box center [489, 219] width 27 height 27
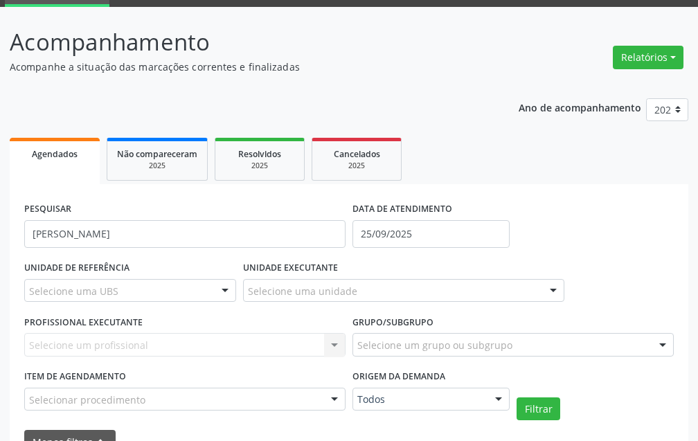
scroll to position [150, 0]
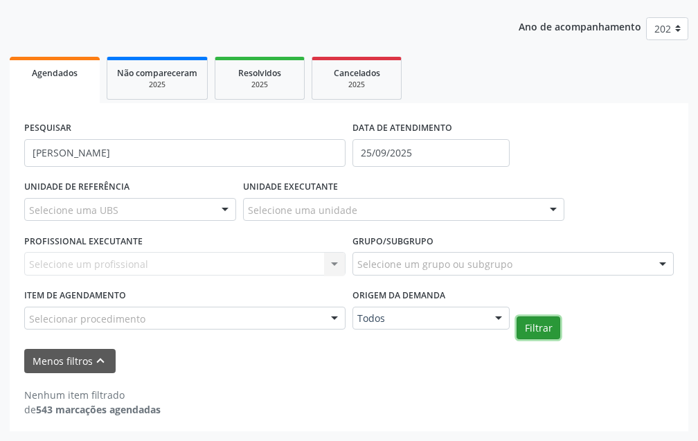
click at [543, 323] on button "Filtrar" at bounding box center [538, 328] width 44 height 24
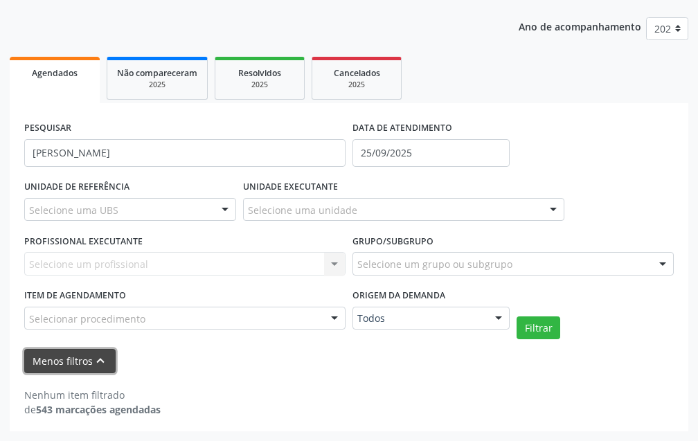
click at [93, 361] on icon "keyboard_arrow_up" at bounding box center [100, 360] width 15 height 15
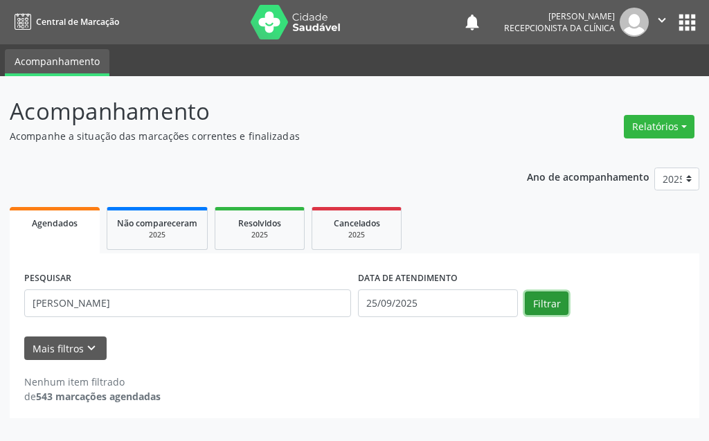
click at [562, 307] on button "Filtrar" at bounding box center [547, 303] width 44 height 24
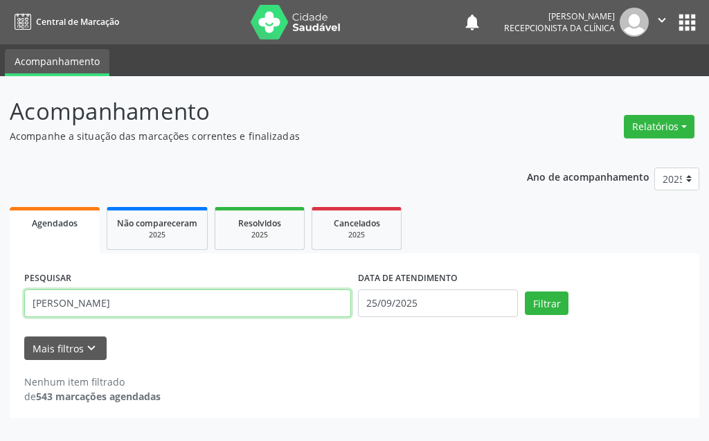
click at [60, 309] on input "[PERSON_NAME]" at bounding box center [187, 303] width 327 height 28
type input "[PERSON_NAME]"
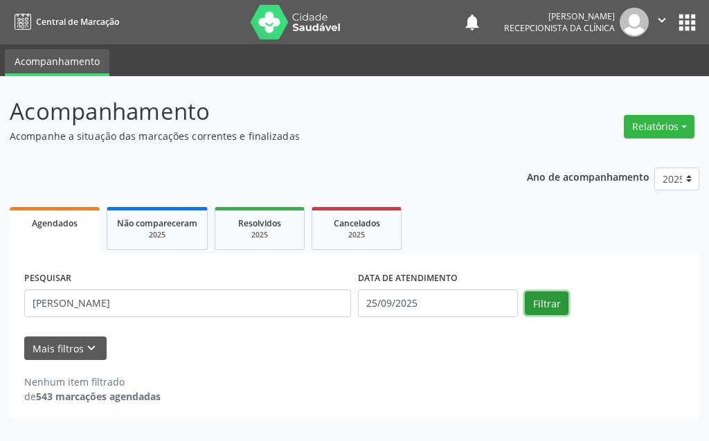
click at [540, 293] on button "Filtrar" at bounding box center [547, 303] width 44 height 24
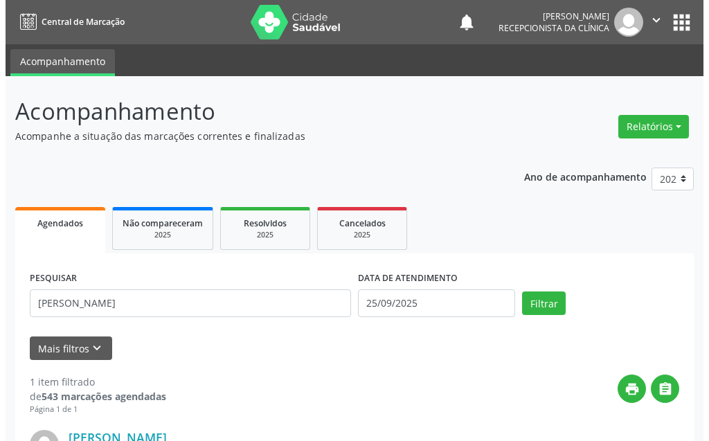
scroll to position [186, 0]
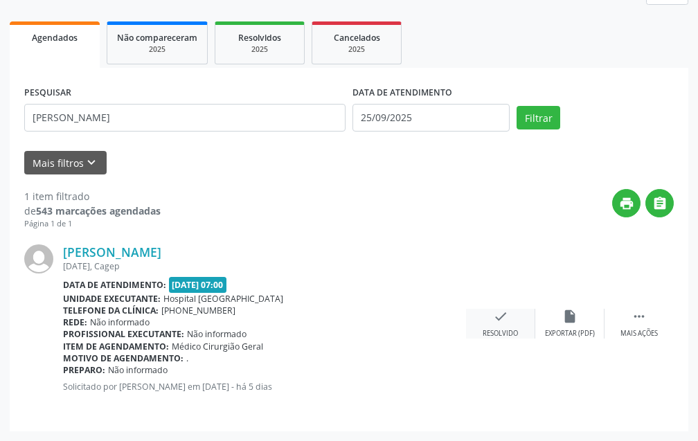
click at [505, 316] on icon "check" at bounding box center [500, 316] width 15 height 15
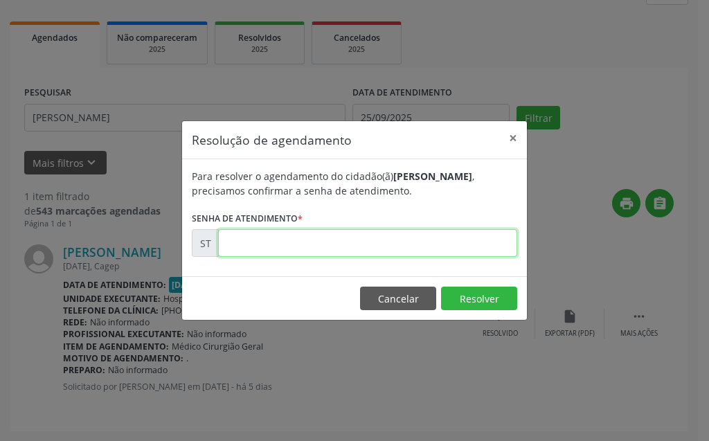
click at [482, 242] on input "text" at bounding box center [367, 243] width 299 height 28
click at [485, 233] on input "text" at bounding box center [367, 243] width 299 height 28
type input "00231215"
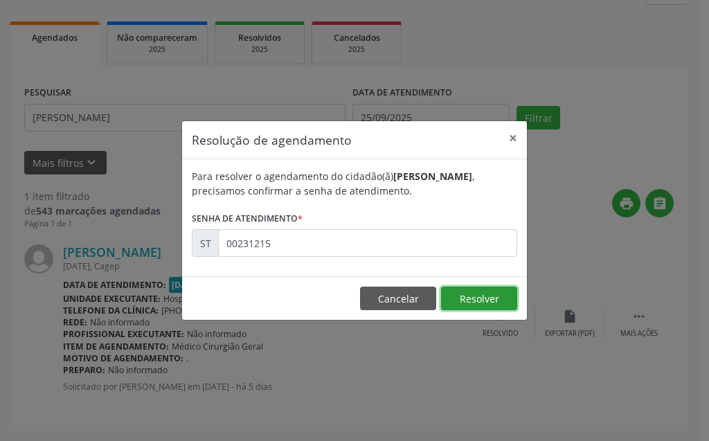
click at [458, 297] on button "Resolver" at bounding box center [479, 299] width 76 height 24
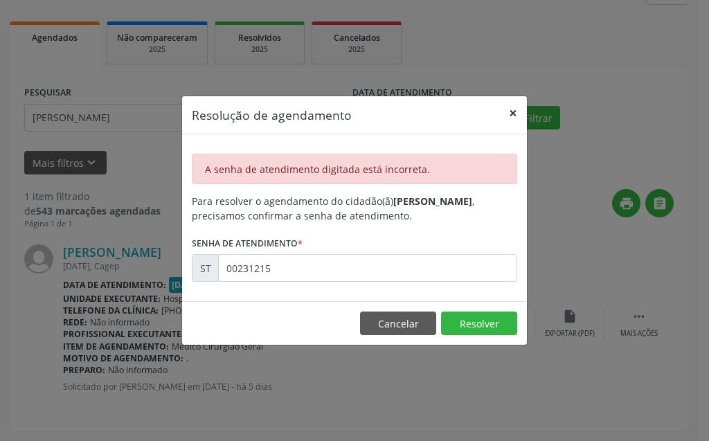
click at [517, 116] on button "×" at bounding box center [513, 113] width 28 height 34
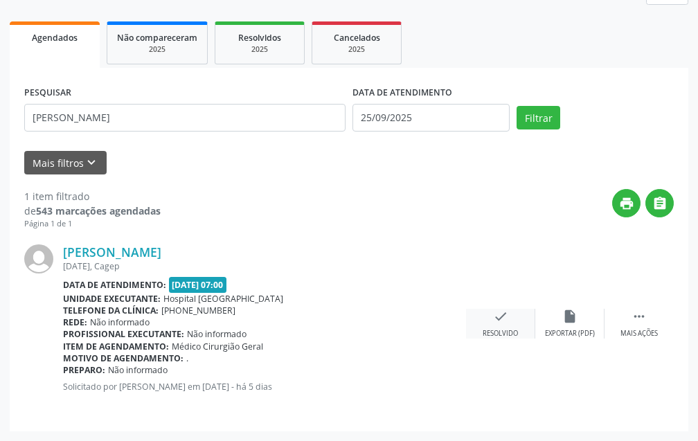
click at [496, 318] on icon "check" at bounding box center [500, 316] width 15 height 15
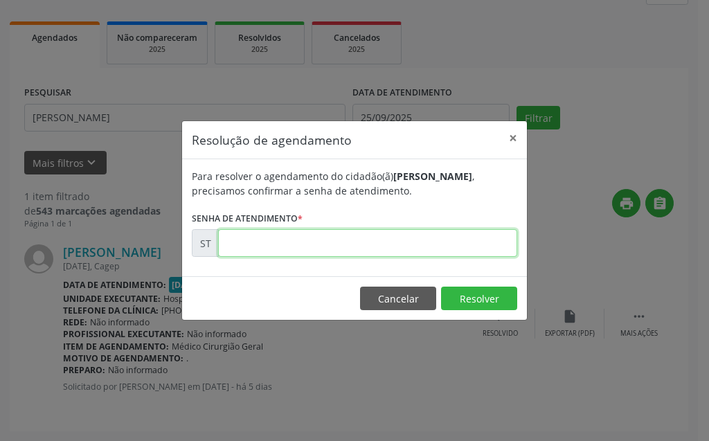
click at [381, 243] on input "text" at bounding box center [367, 243] width 299 height 28
click at [448, 253] on input "text" at bounding box center [367, 243] width 299 height 28
type input "00023115"
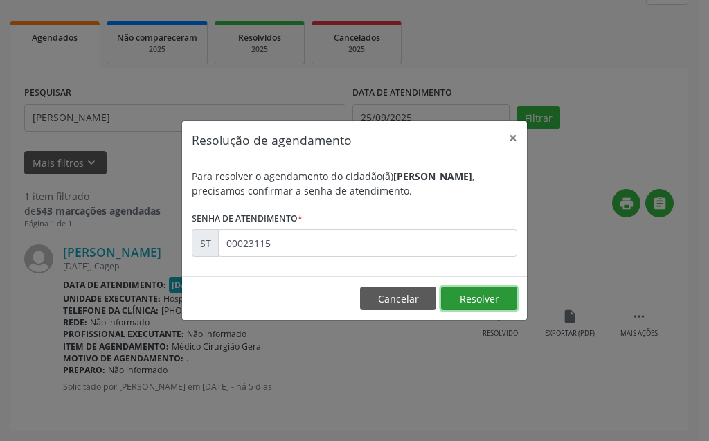
click at [474, 299] on button "Resolver" at bounding box center [479, 299] width 76 height 24
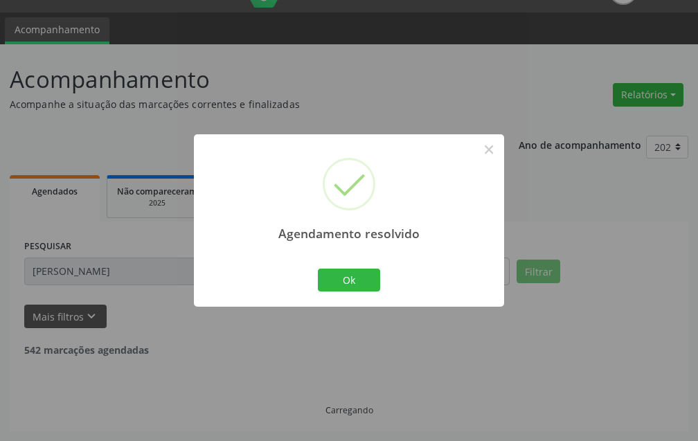
scroll to position [0, 0]
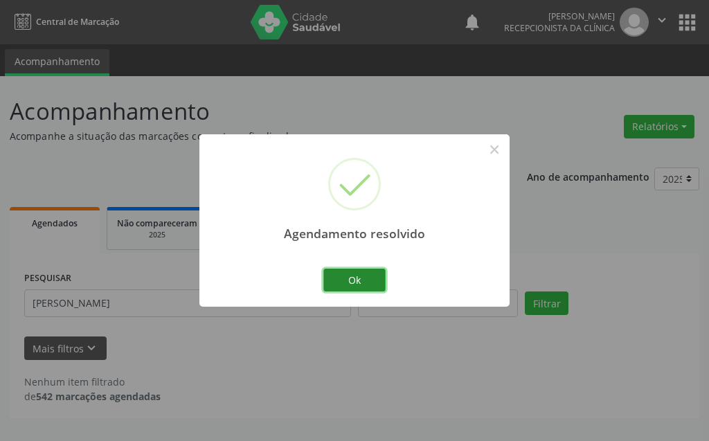
click at [364, 289] on button "Ok" at bounding box center [354, 281] width 62 height 24
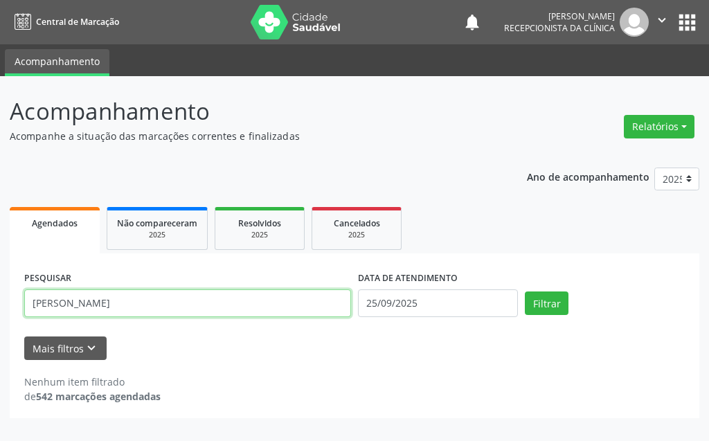
click at [131, 308] on input "[PERSON_NAME]" at bounding box center [187, 303] width 327 height 28
click at [122, 303] on input "[PERSON_NAME]" at bounding box center [187, 303] width 327 height 28
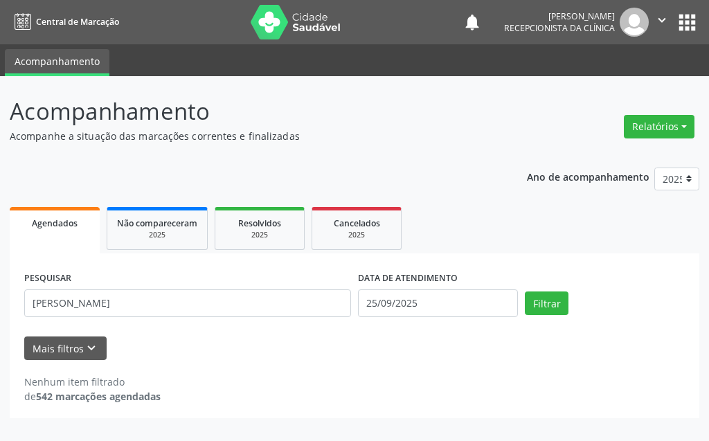
drag, startPoint x: 107, startPoint y: 320, endPoint x: 112, endPoint y: 307, distance: 13.6
click at [105, 315] on div "PESQUISAR [PERSON_NAME]" at bounding box center [188, 297] width 334 height 59
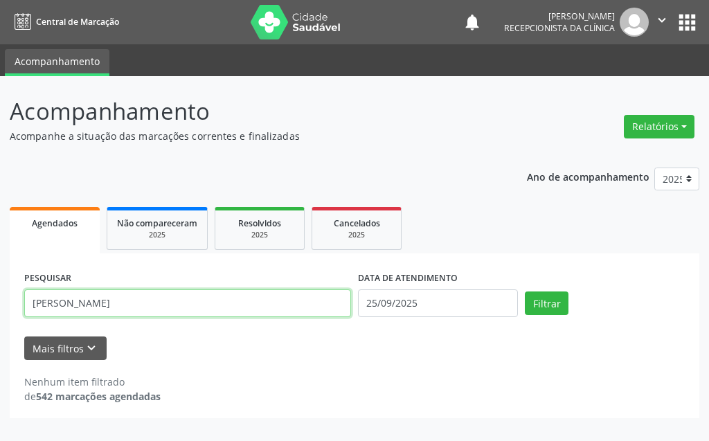
click at [120, 302] on input "[PERSON_NAME]" at bounding box center [187, 303] width 327 height 28
click at [262, 310] on input "[PERSON_NAME]" at bounding box center [187, 303] width 327 height 28
click at [227, 303] on input "[PERSON_NAME]" at bounding box center [187, 303] width 327 height 28
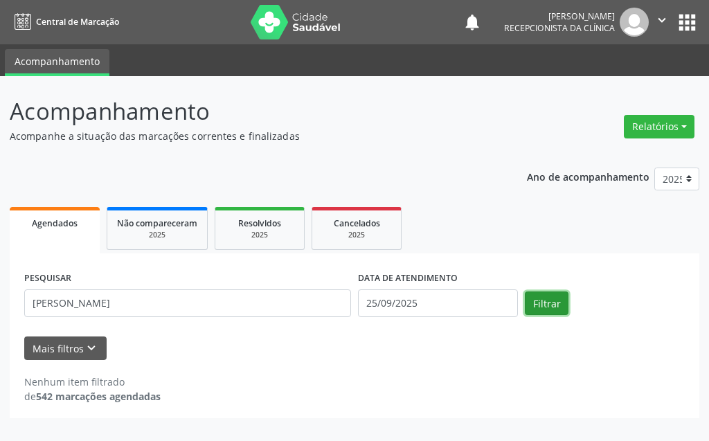
drag, startPoint x: 546, startPoint y: 308, endPoint x: 532, endPoint y: 320, distance: 17.6
click at [542, 310] on button "Filtrar" at bounding box center [547, 303] width 44 height 24
click at [207, 317] on div "PESQUISAR [PERSON_NAME]" at bounding box center [188, 297] width 334 height 59
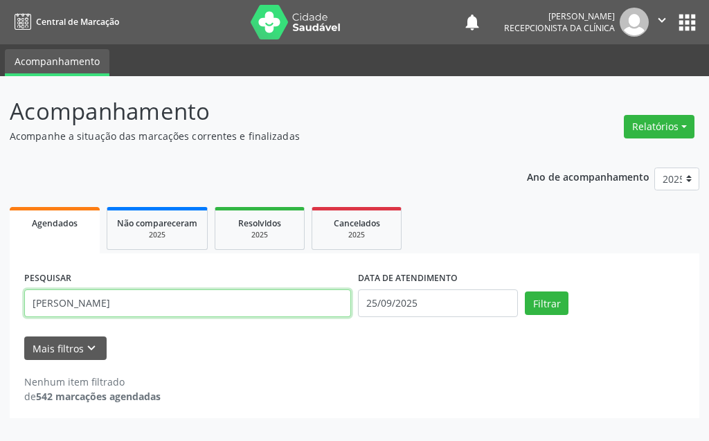
click at [208, 304] on input "[PERSON_NAME]" at bounding box center [187, 303] width 327 height 28
click at [230, 305] on input "[PERSON_NAME]" at bounding box center [187, 303] width 327 height 28
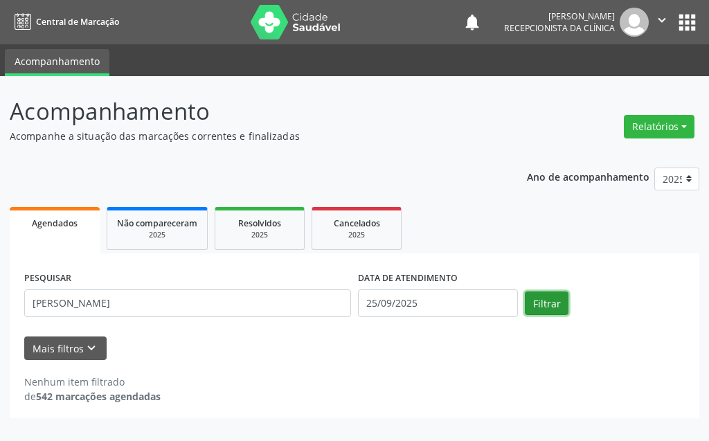
click at [548, 307] on button "Filtrar" at bounding box center [547, 303] width 44 height 24
click at [63, 230] on link "Agendados" at bounding box center [55, 230] width 90 height 46
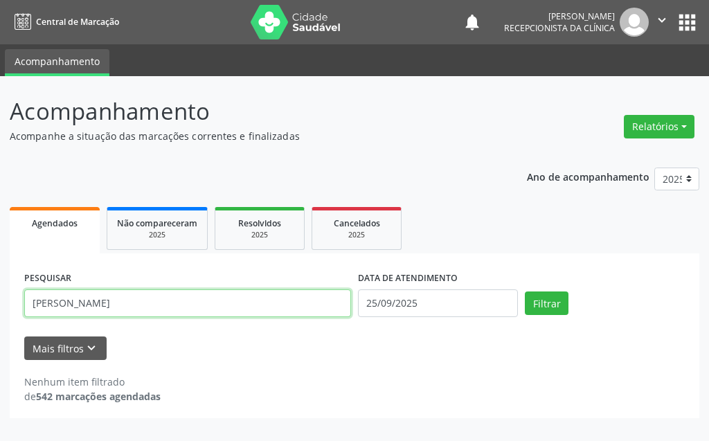
click at [98, 305] on input "[PERSON_NAME]" at bounding box center [187, 303] width 327 height 28
type input "[PERSON_NAME]"
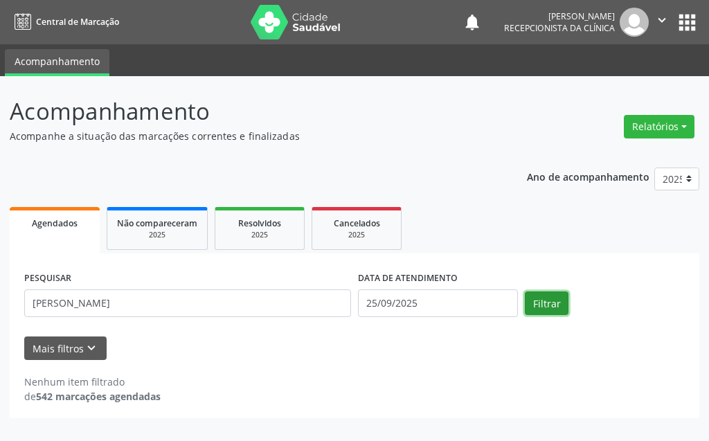
click at [543, 312] on button "Filtrar" at bounding box center [547, 303] width 44 height 24
click at [253, 226] on span "Resolvidos" at bounding box center [259, 223] width 43 height 12
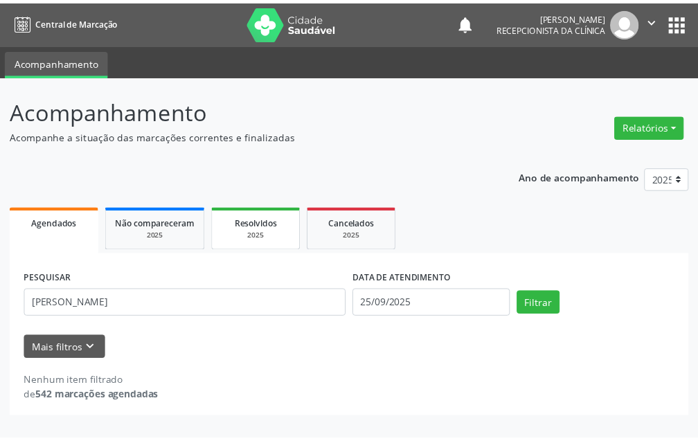
select select "8"
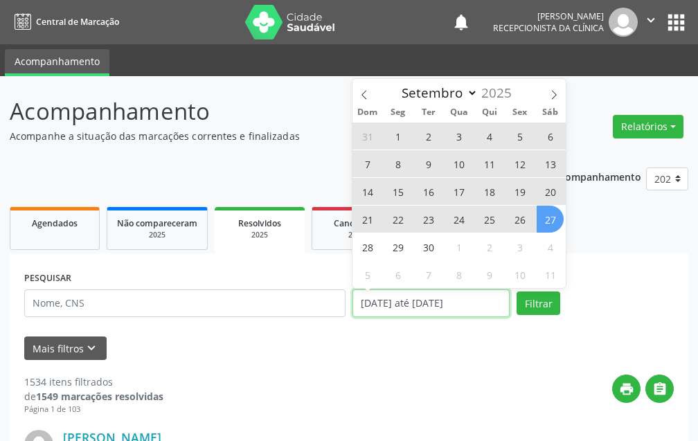
click at [418, 309] on input "[DATE] até [DATE]" at bounding box center [430, 303] width 157 height 28
click at [484, 217] on span "25" at bounding box center [489, 219] width 27 height 27
type input "25/09/2025"
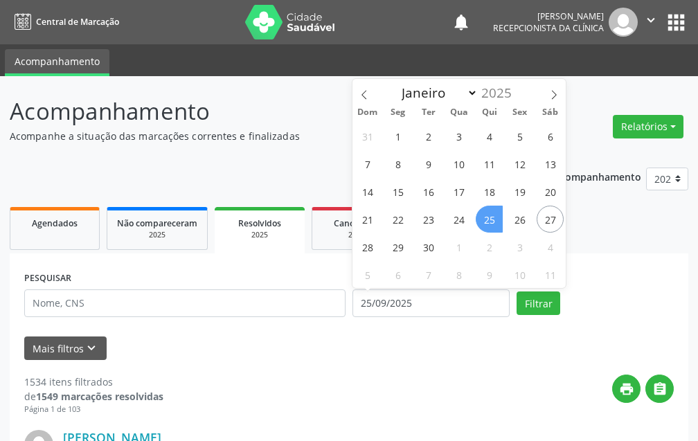
click at [484, 217] on span "25" at bounding box center [489, 219] width 27 height 27
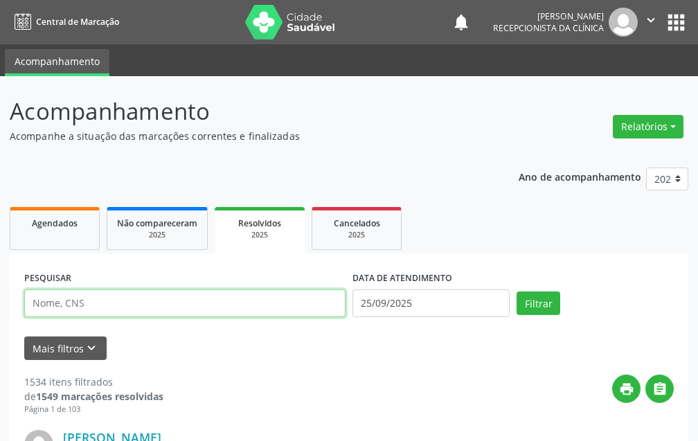
click at [177, 305] on input "text" at bounding box center [184, 303] width 321 height 28
type input "ART"
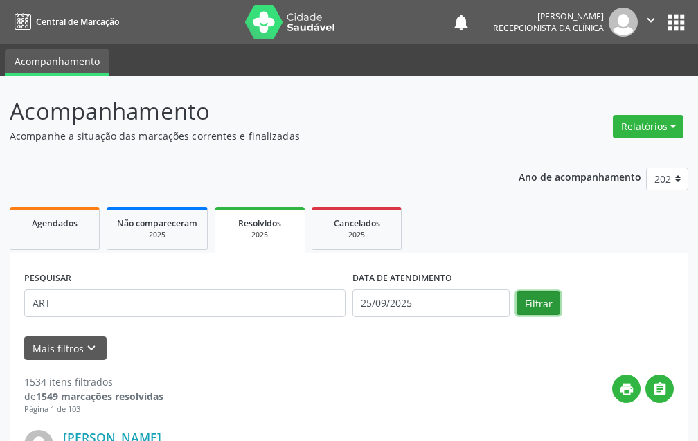
click at [539, 301] on button "Filtrar" at bounding box center [538, 303] width 44 height 24
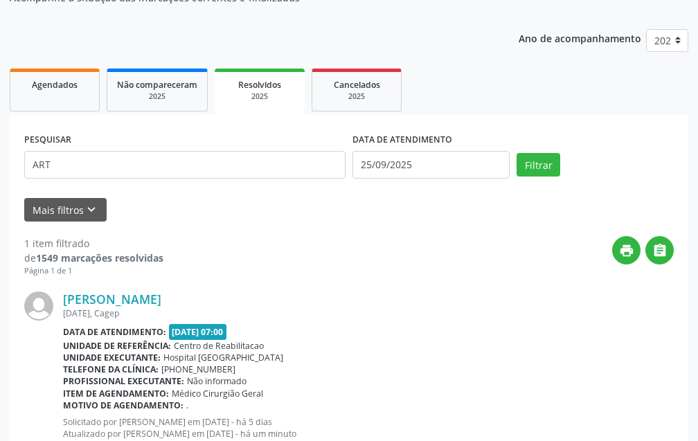
scroll to position [186, 0]
